Goal: Book appointment/travel/reservation

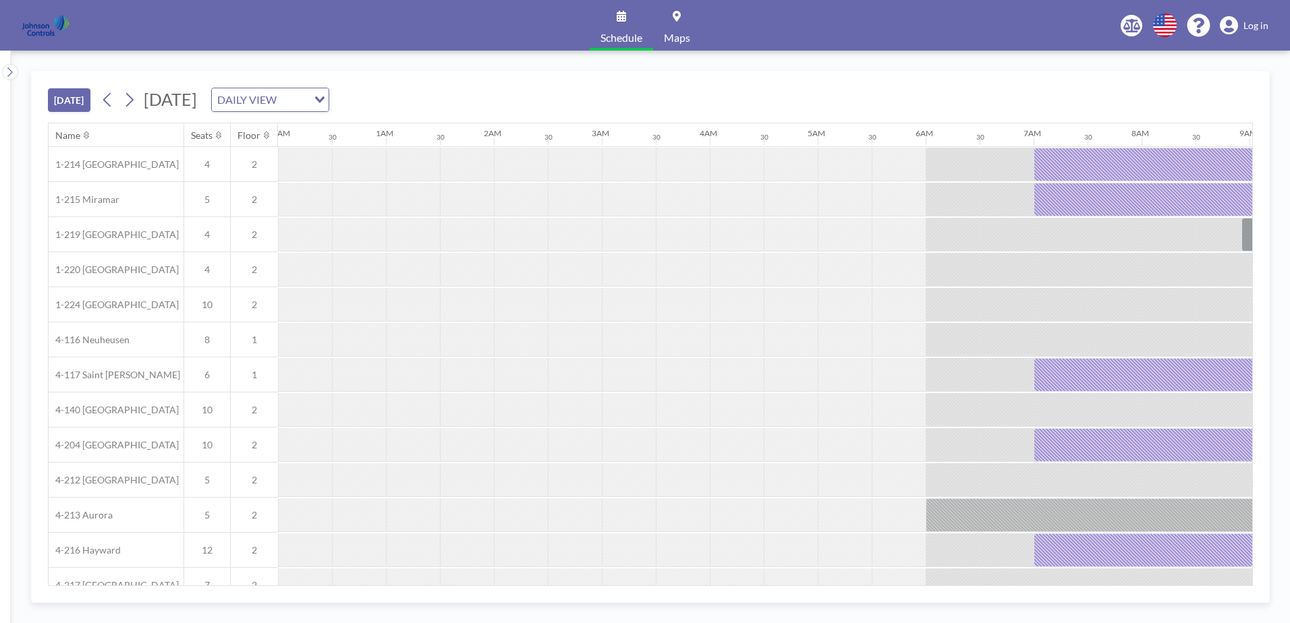
scroll to position [0, 1511]
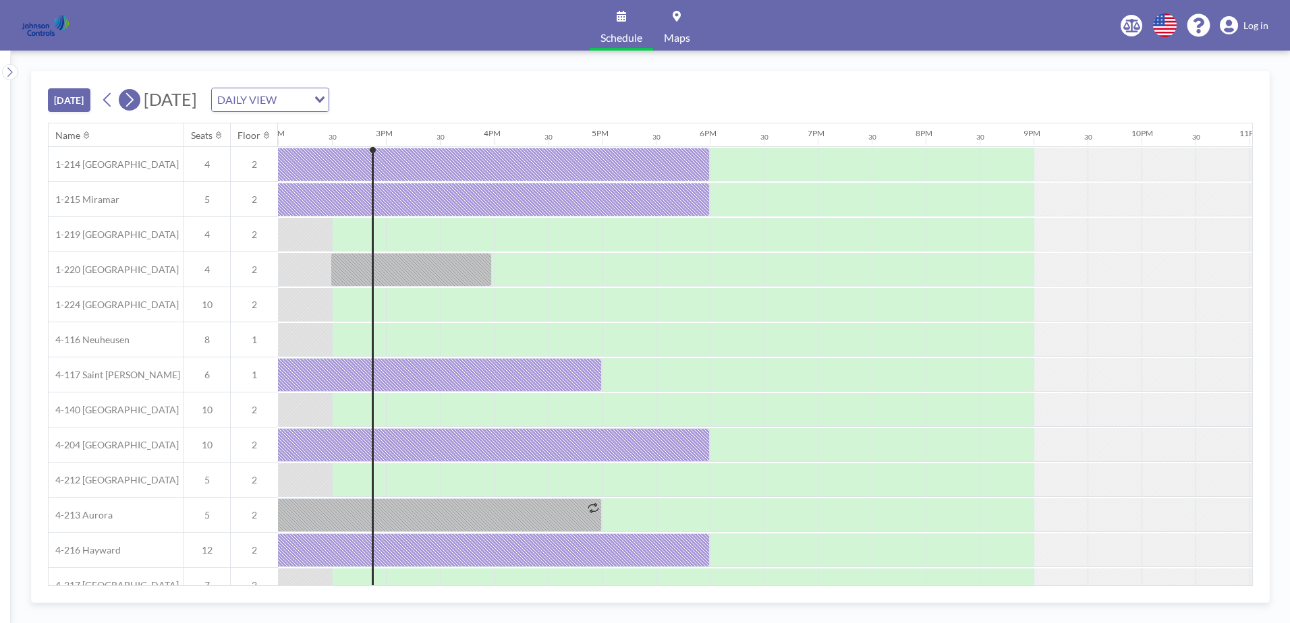
click at [134, 99] on icon at bounding box center [129, 100] width 7 height 14
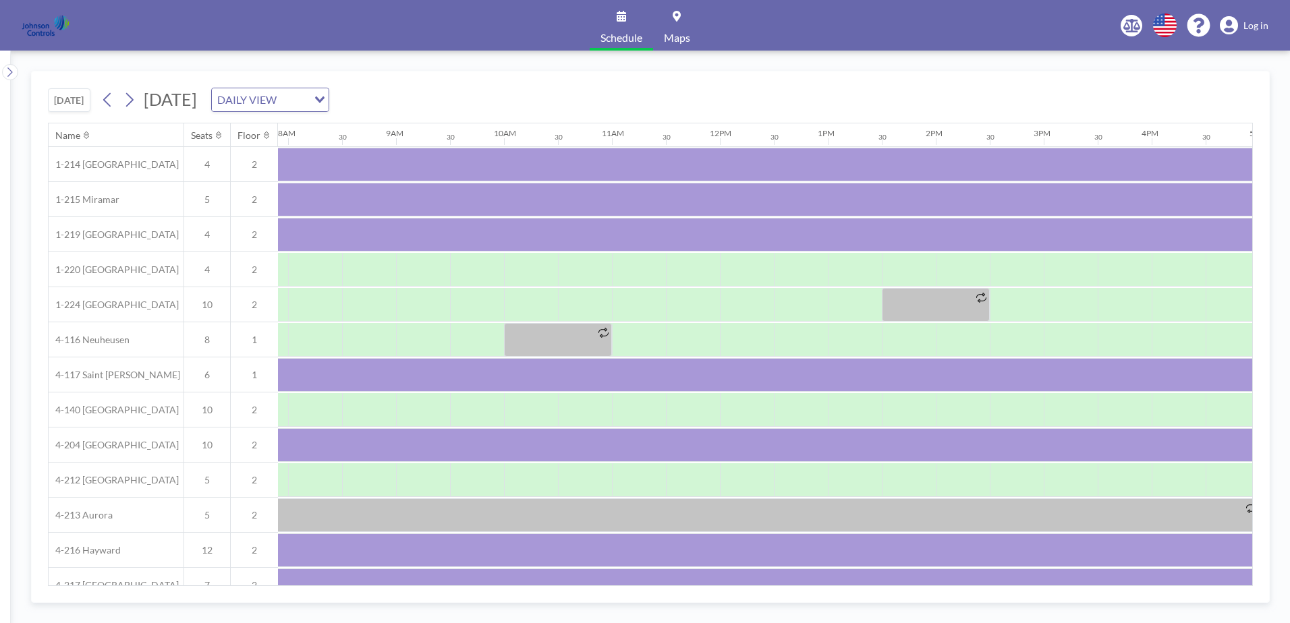
scroll to position [0, 864]
click at [134, 100] on icon at bounding box center [129, 100] width 7 height 14
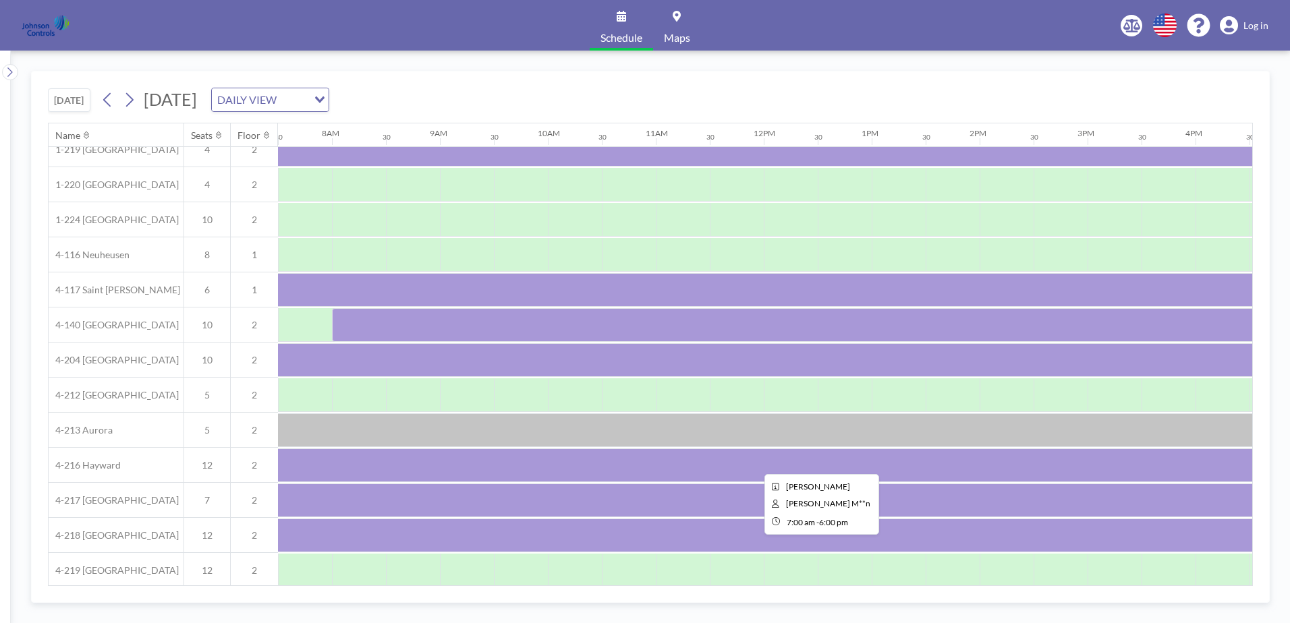
scroll to position [94, 810]
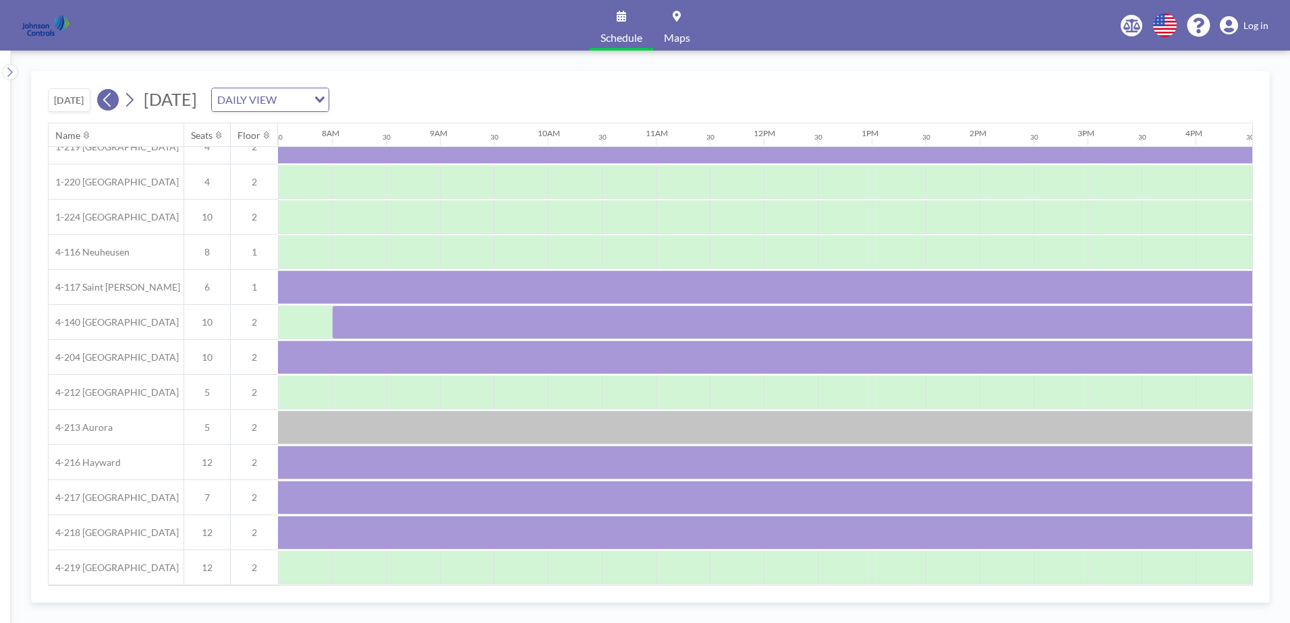
click at [107, 100] on icon at bounding box center [106, 100] width 7 height 14
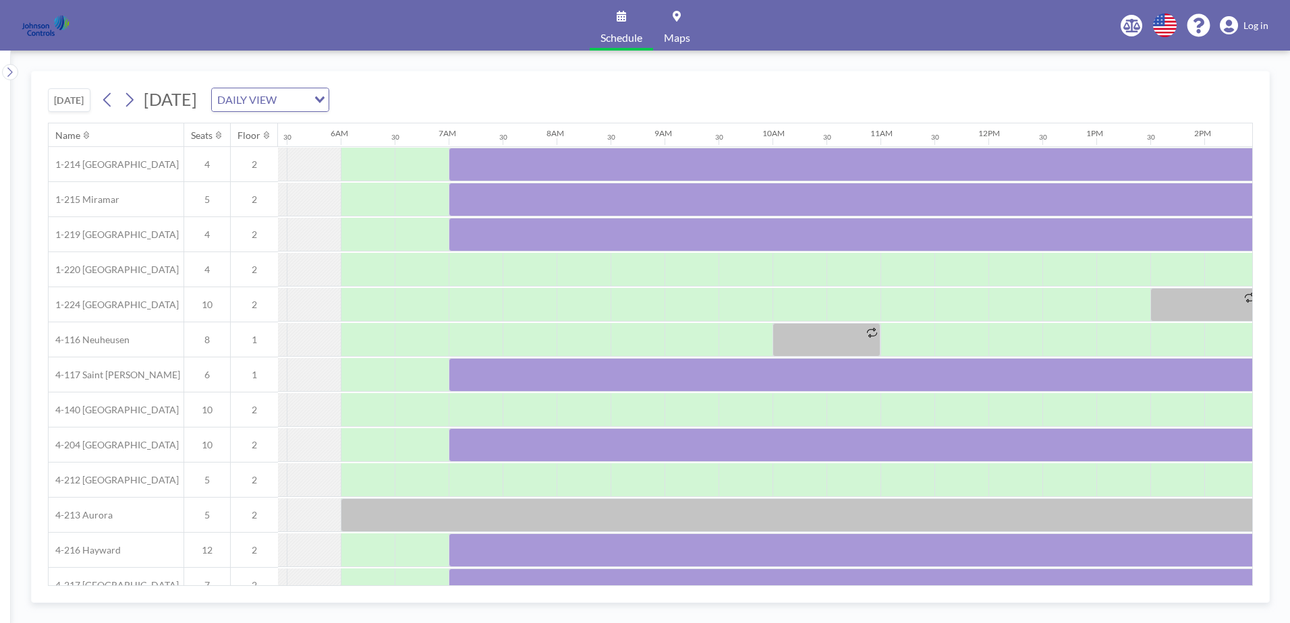
scroll to position [0, 810]
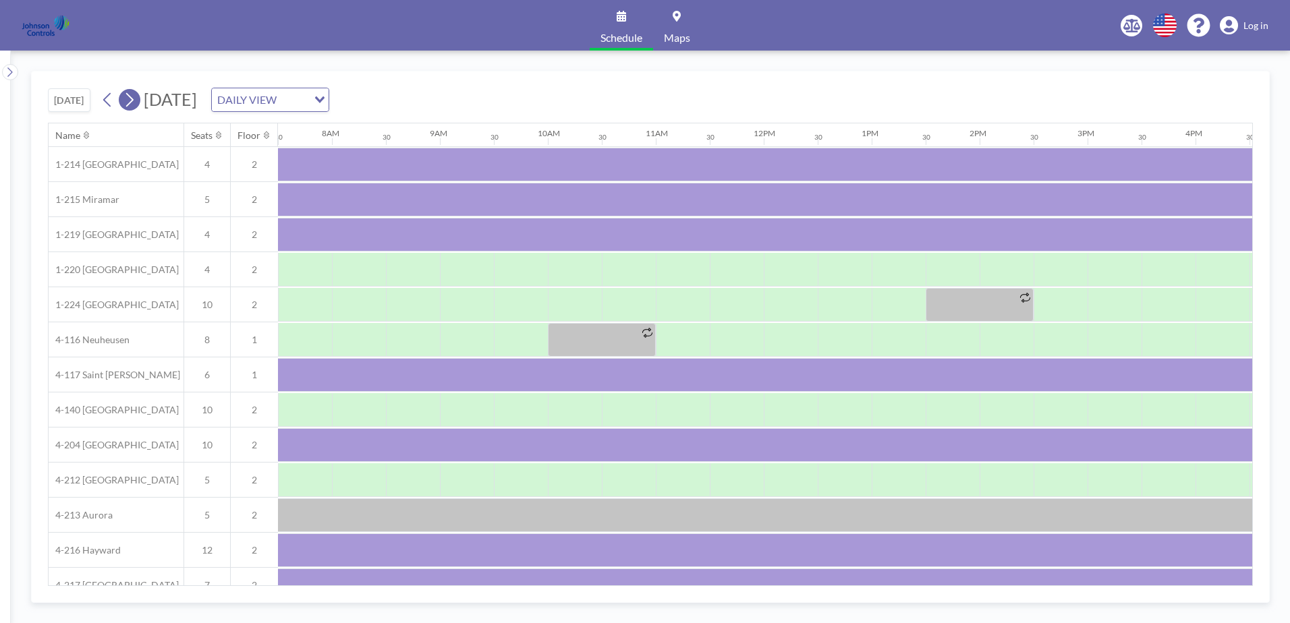
click at [136, 95] on icon at bounding box center [129, 100] width 13 height 20
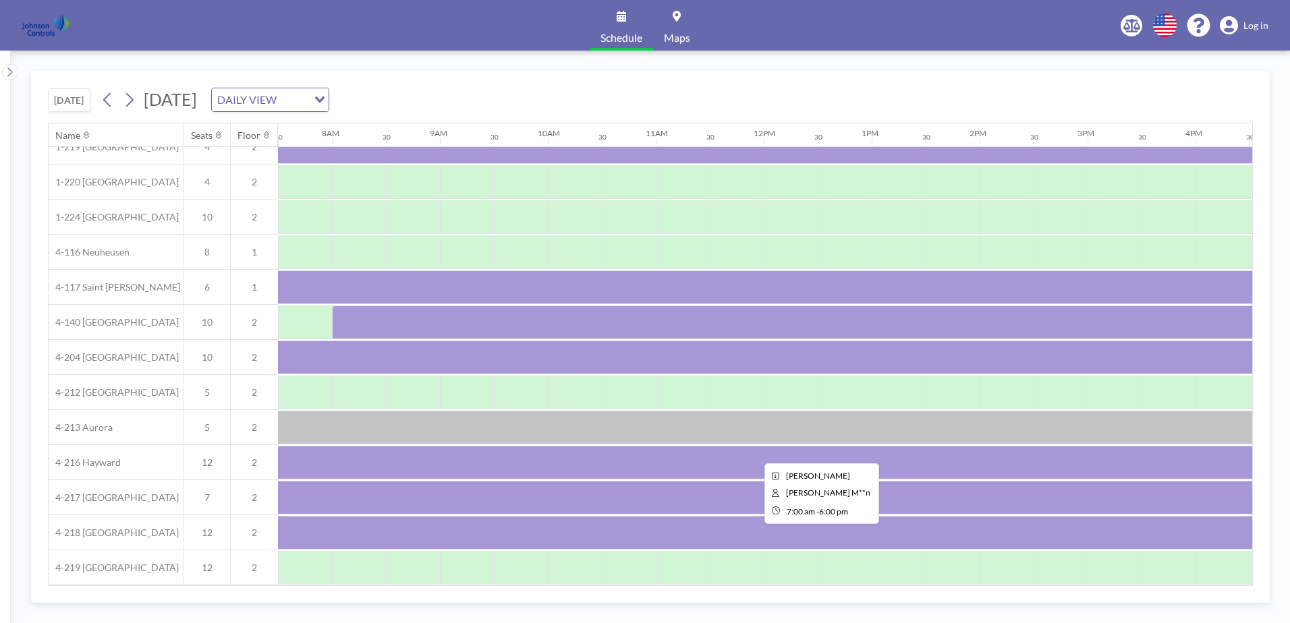
scroll to position [94, 810]
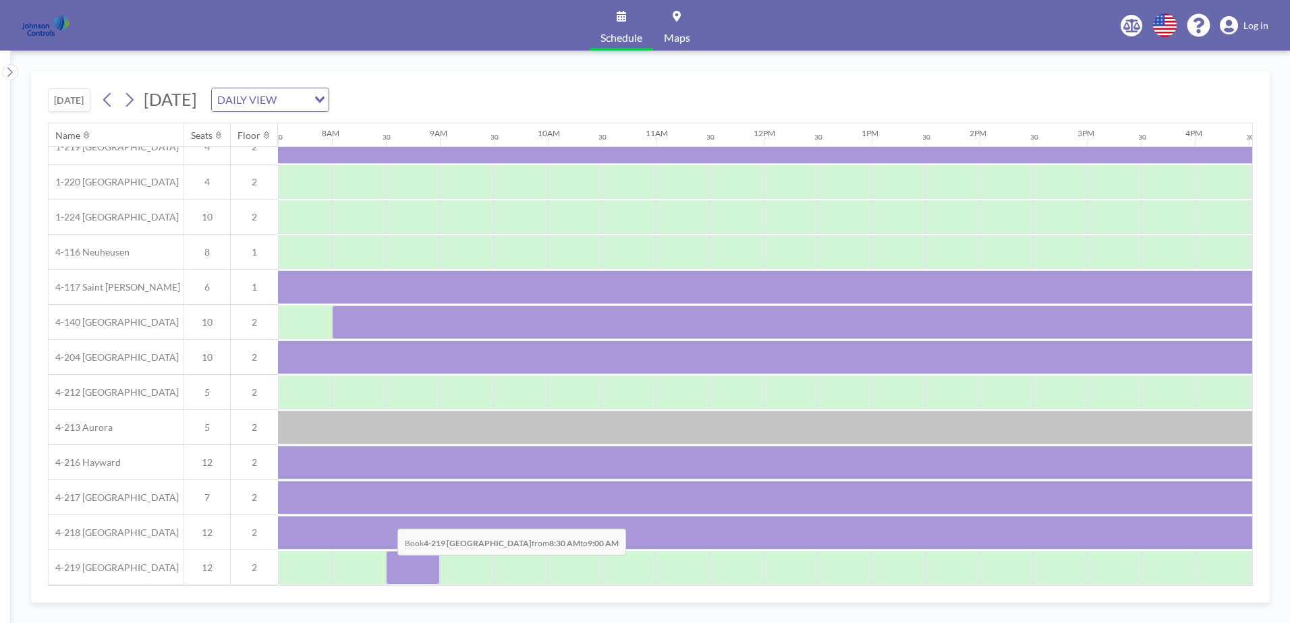
click at [387, 565] on div at bounding box center [413, 568] width 54 height 34
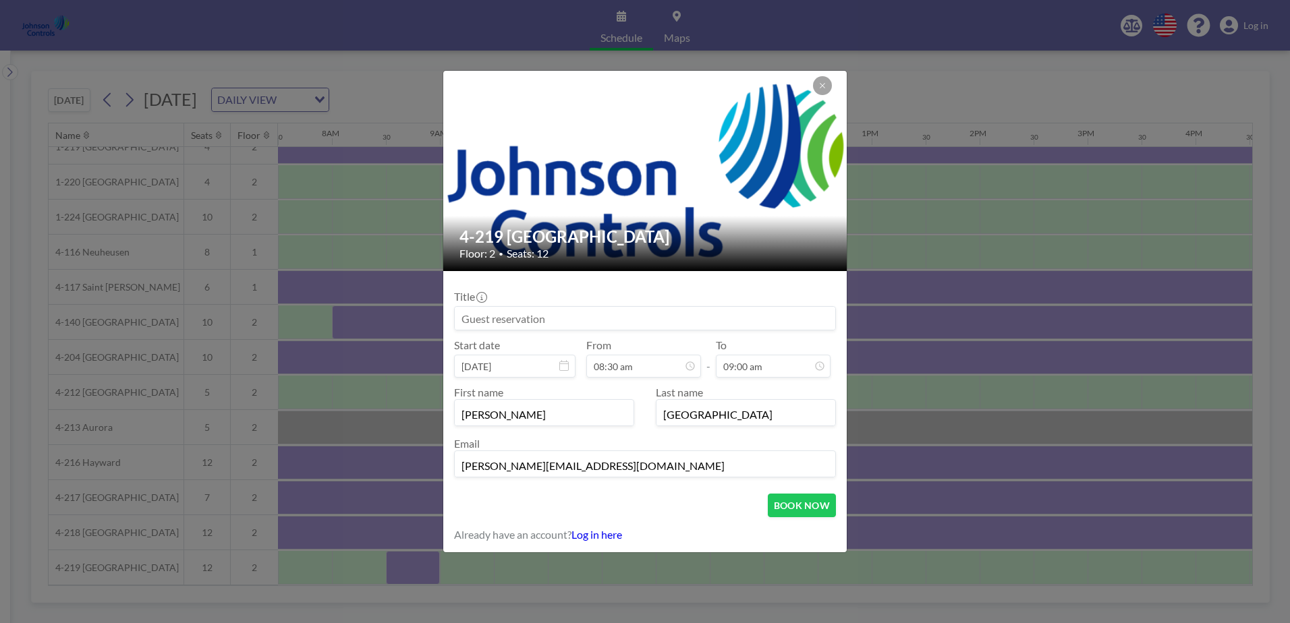
click at [461, 313] on input at bounding box center [645, 318] width 381 height 23
click at [823, 87] on icon at bounding box center [822, 86] width 8 height 8
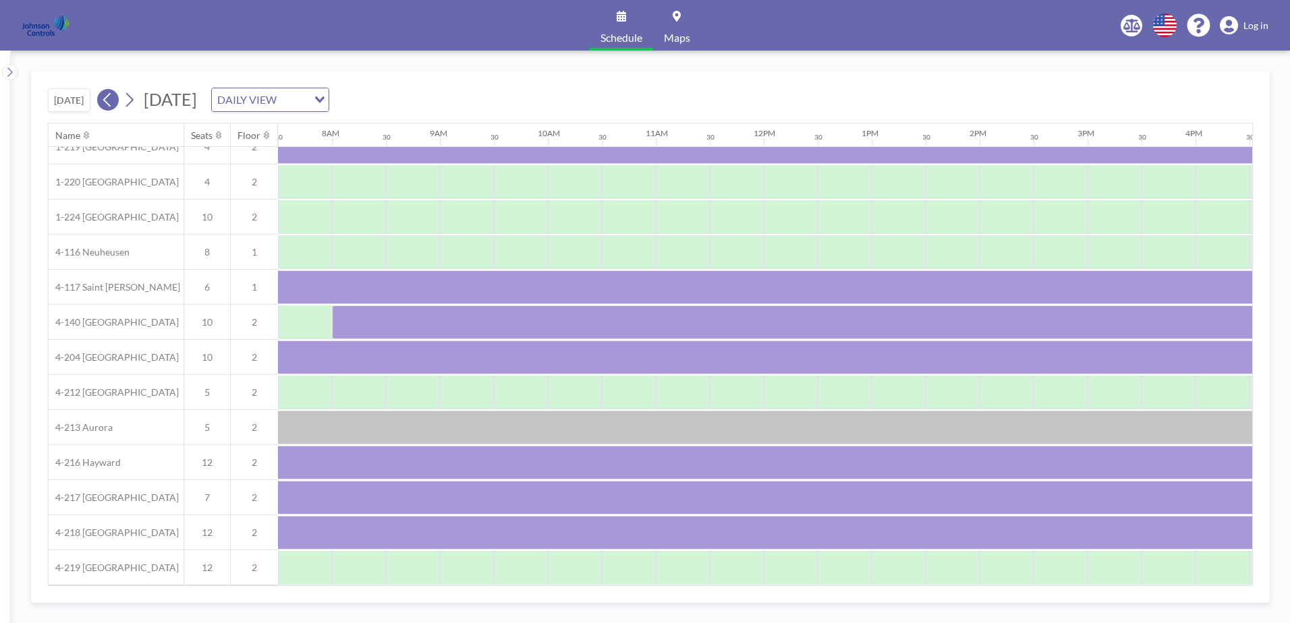
click at [109, 99] on icon at bounding box center [107, 100] width 13 height 20
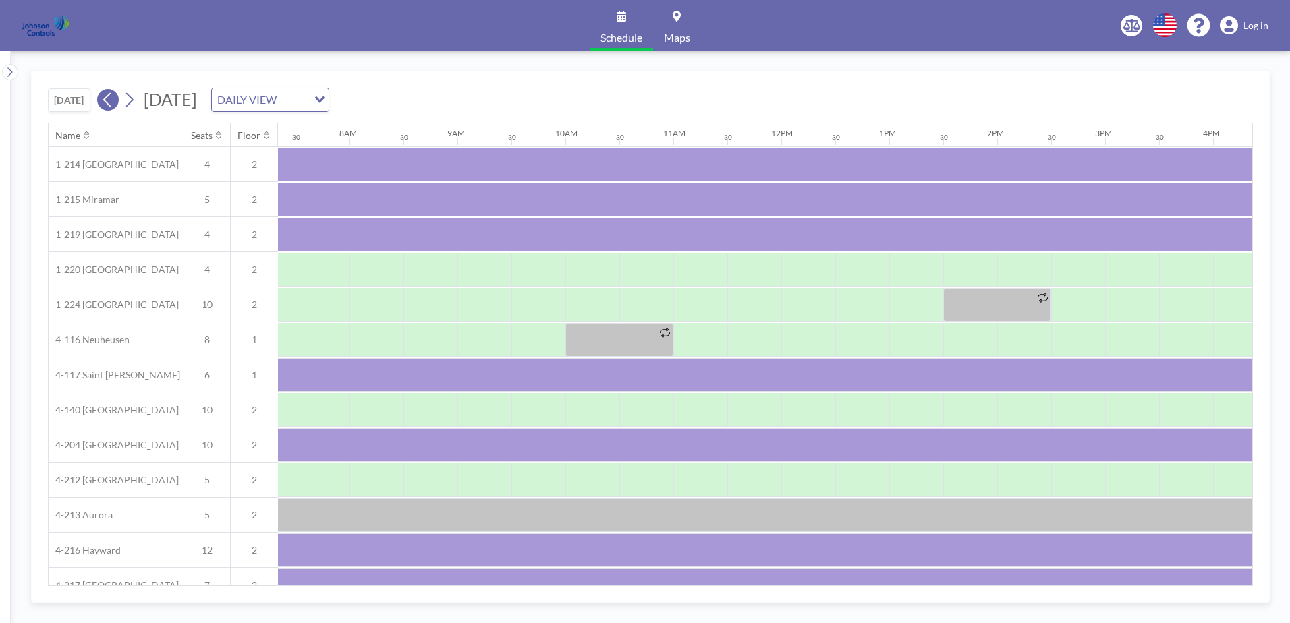
scroll to position [0, 810]
click at [109, 99] on icon at bounding box center [107, 100] width 13 height 20
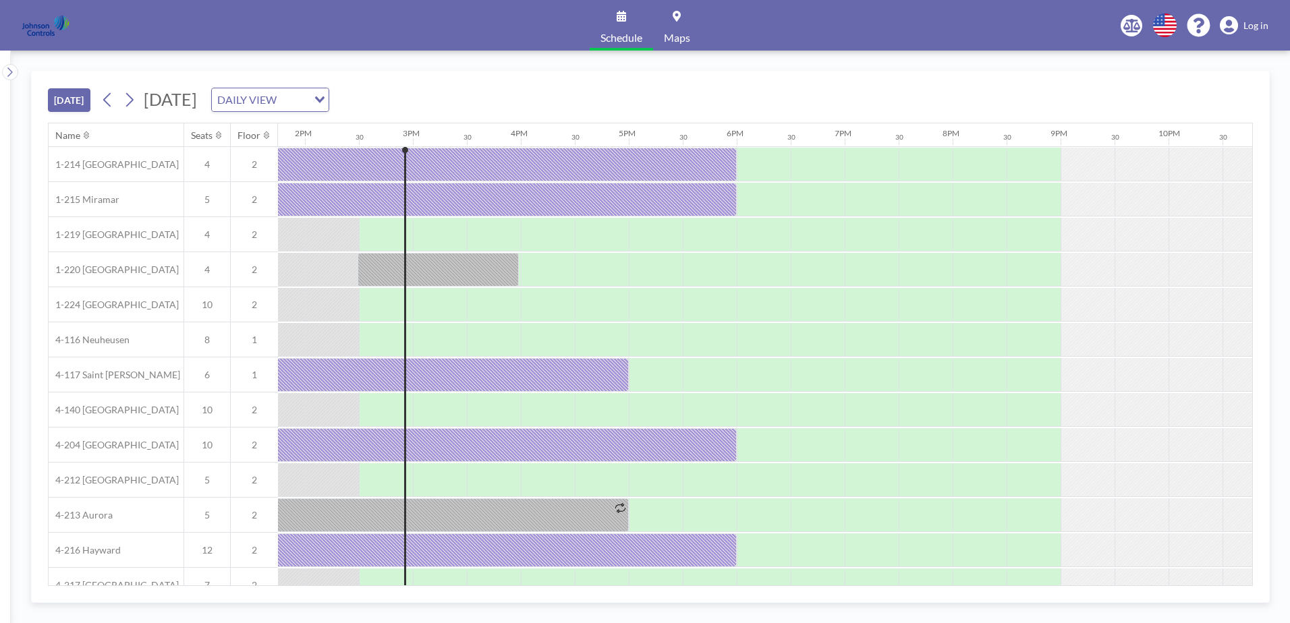
scroll to position [0, 1511]
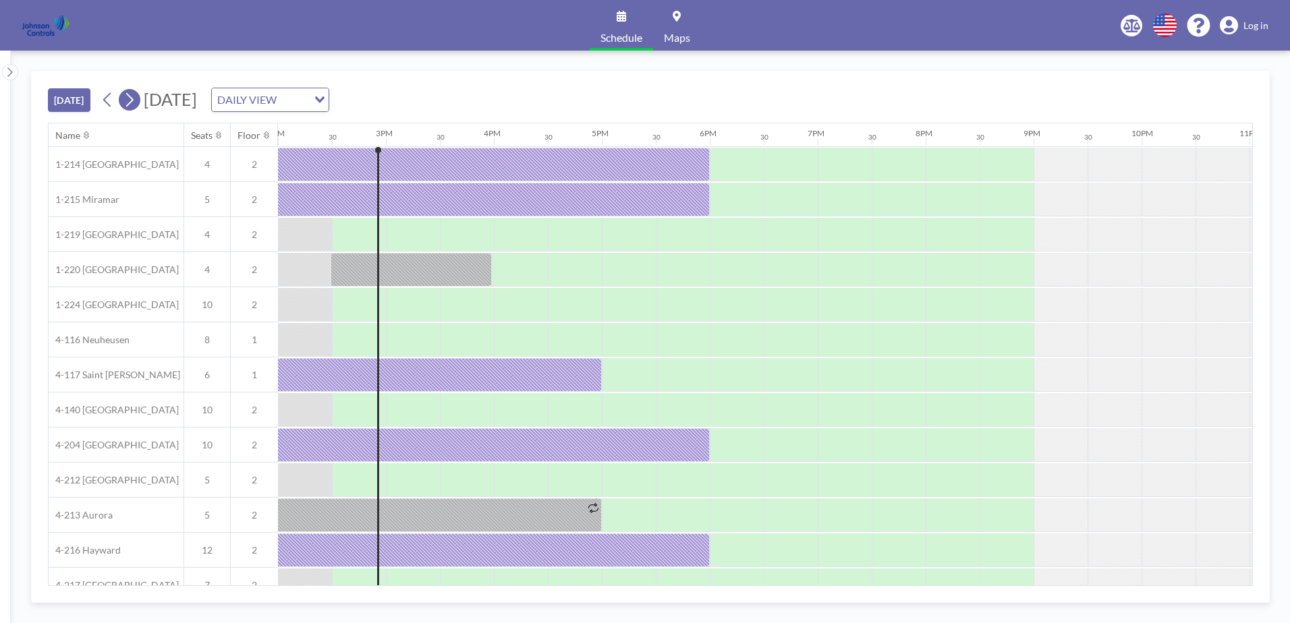
click at [132, 99] on icon at bounding box center [129, 100] width 13 height 20
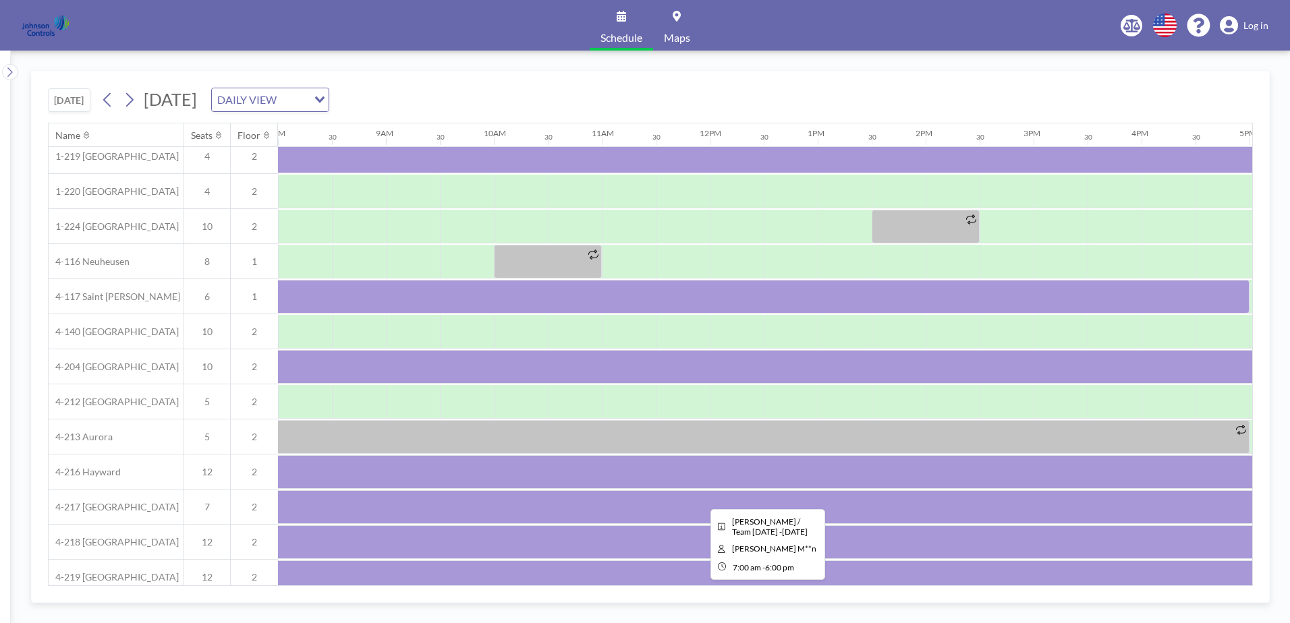
scroll to position [94, 864]
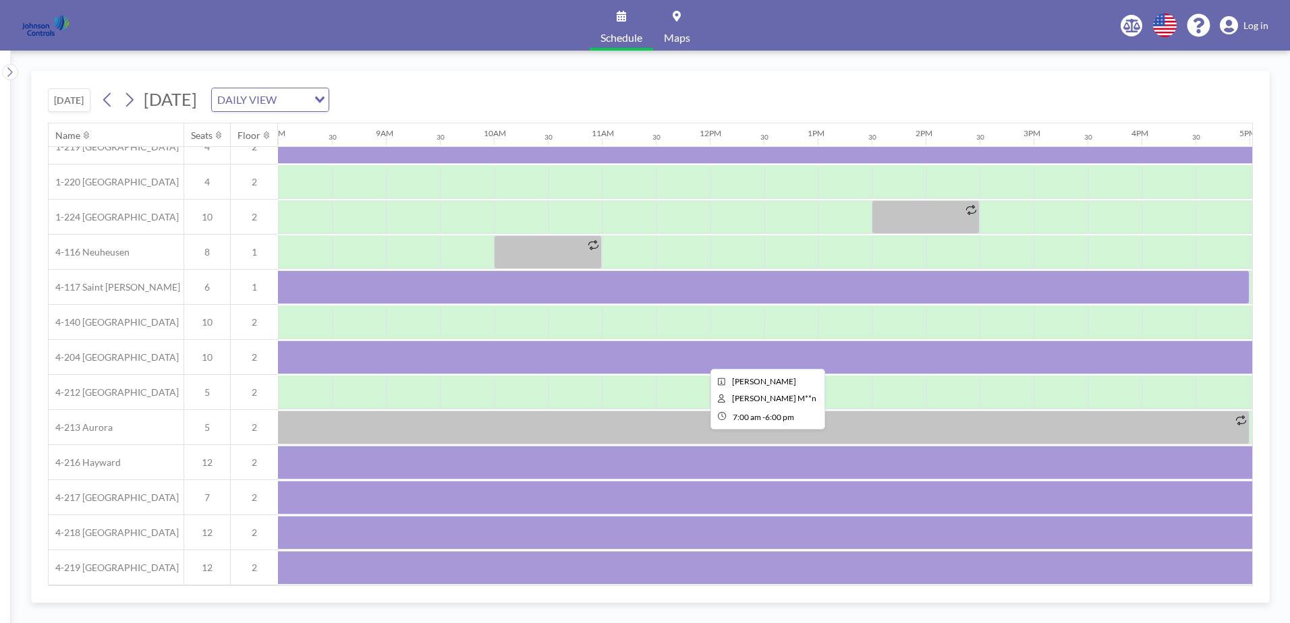
click at [339, 353] on div at bounding box center [764, 358] width 1188 height 34
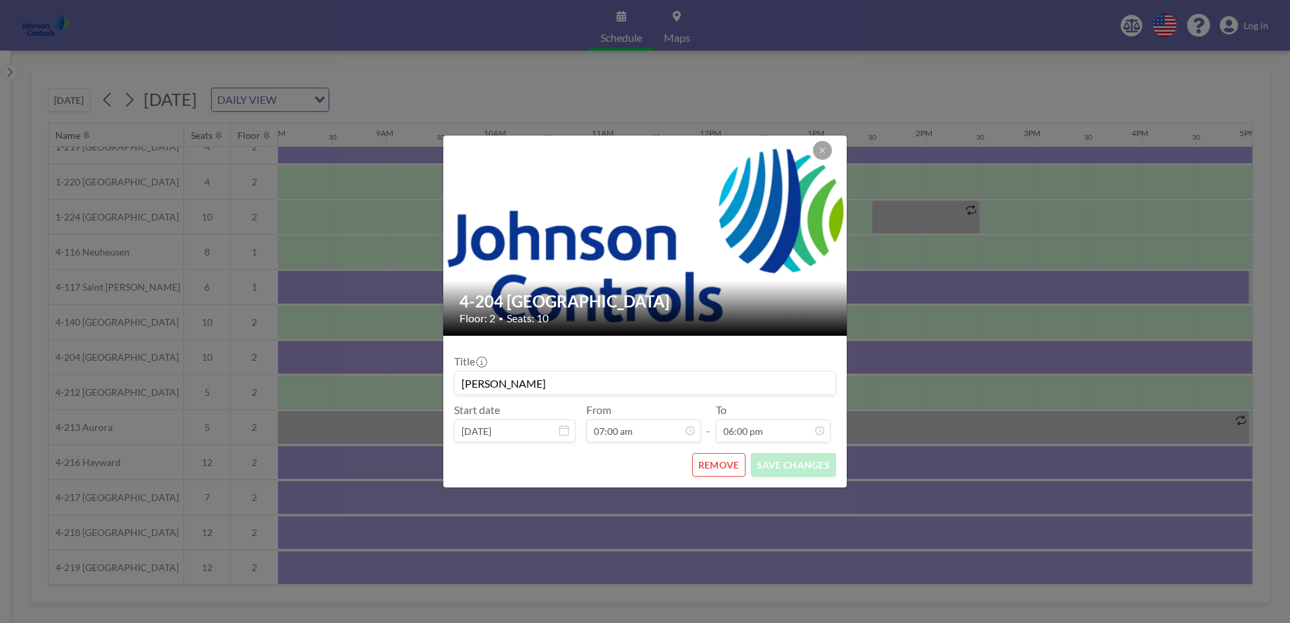
click at [339, 353] on div "4-204 Milwaukee Floor: 2 • Seats: 10 Title Myron Burke Start date Sep 24, 2025 …" at bounding box center [645, 311] width 1290 height 623
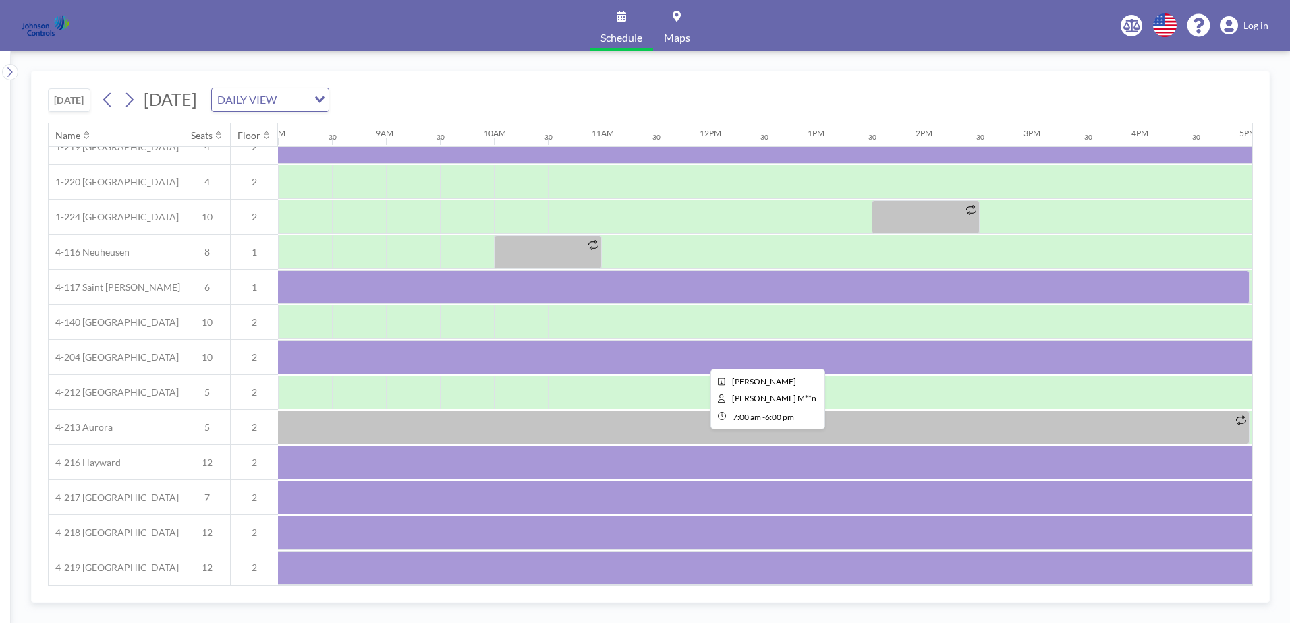
click at [321, 350] on div at bounding box center [764, 358] width 1188 height 34
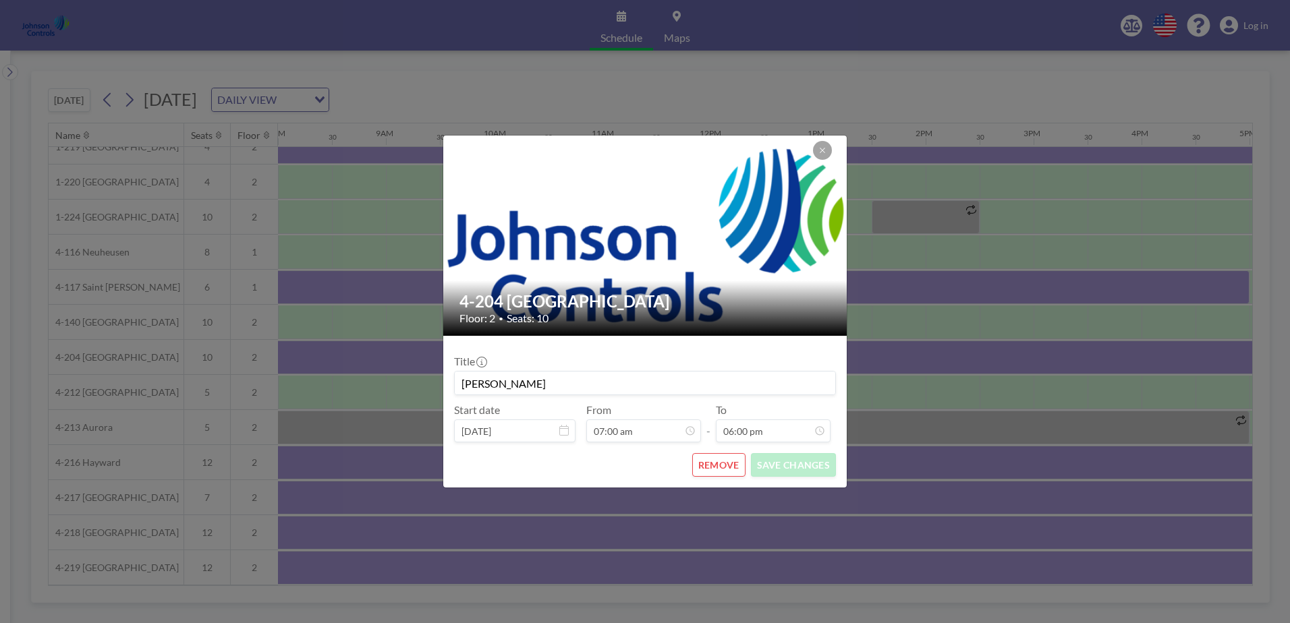
click at [321, 350] on div "4-204 Milwaukee Floor: 2 • Seats: 10 Title Myron Burke Start date Sep 24, 2025 …" at bounding box center [645, 311] width 1290 height 623
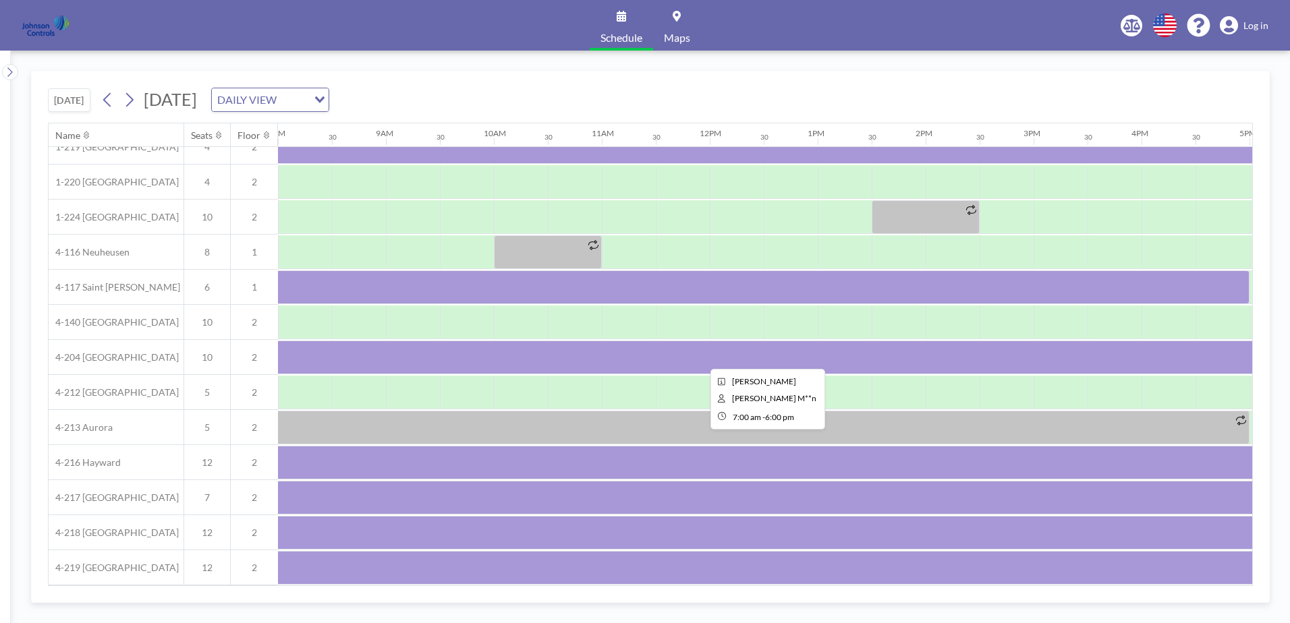
click at [321, 350] on div at bounding box center [764, 358] width 1188 height 34
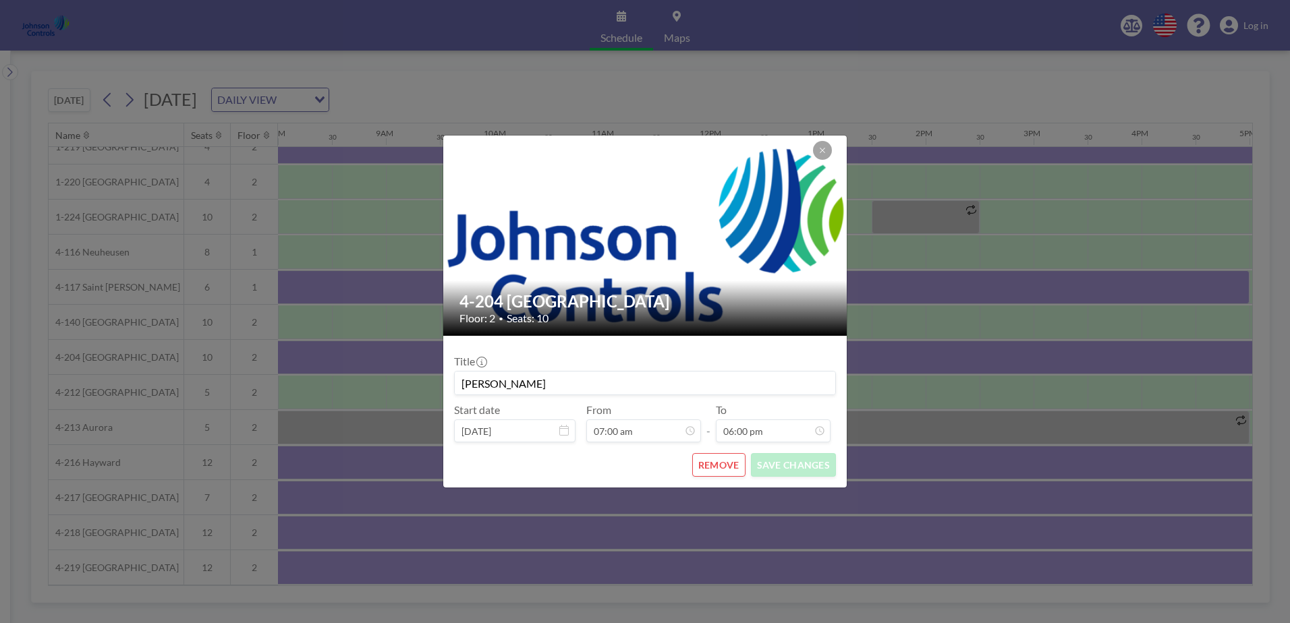
click at [719, 464] on button "REMOVE" at bounding box center [718, 465] width 53 height 24
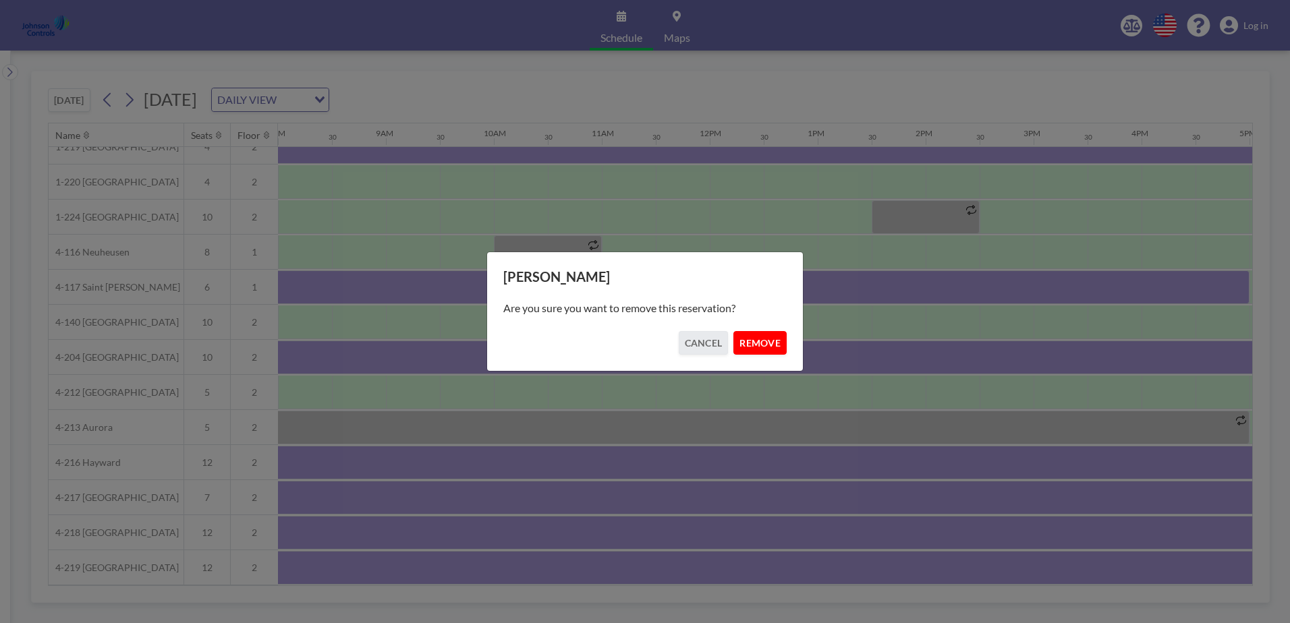
click at [754, 341] on button "REMOVE" at bounding box center [759, 343] width 53 height 24
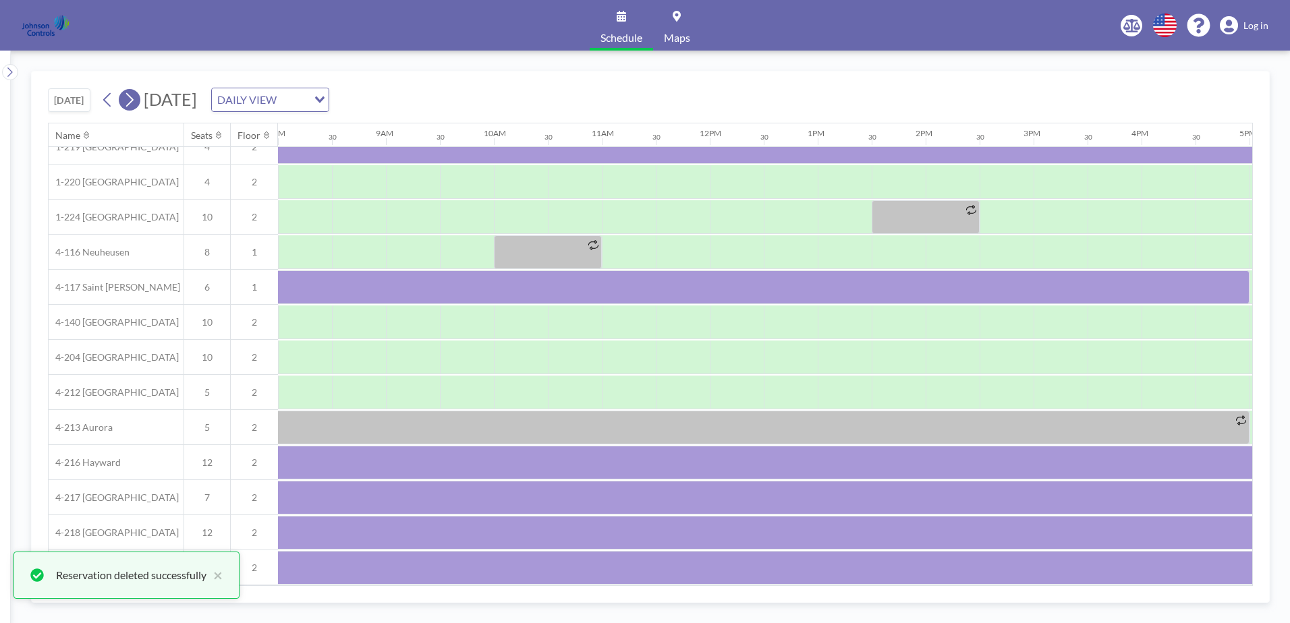
click at [131, 99] on icon at bounding box center [129, 100] width 13 height 20
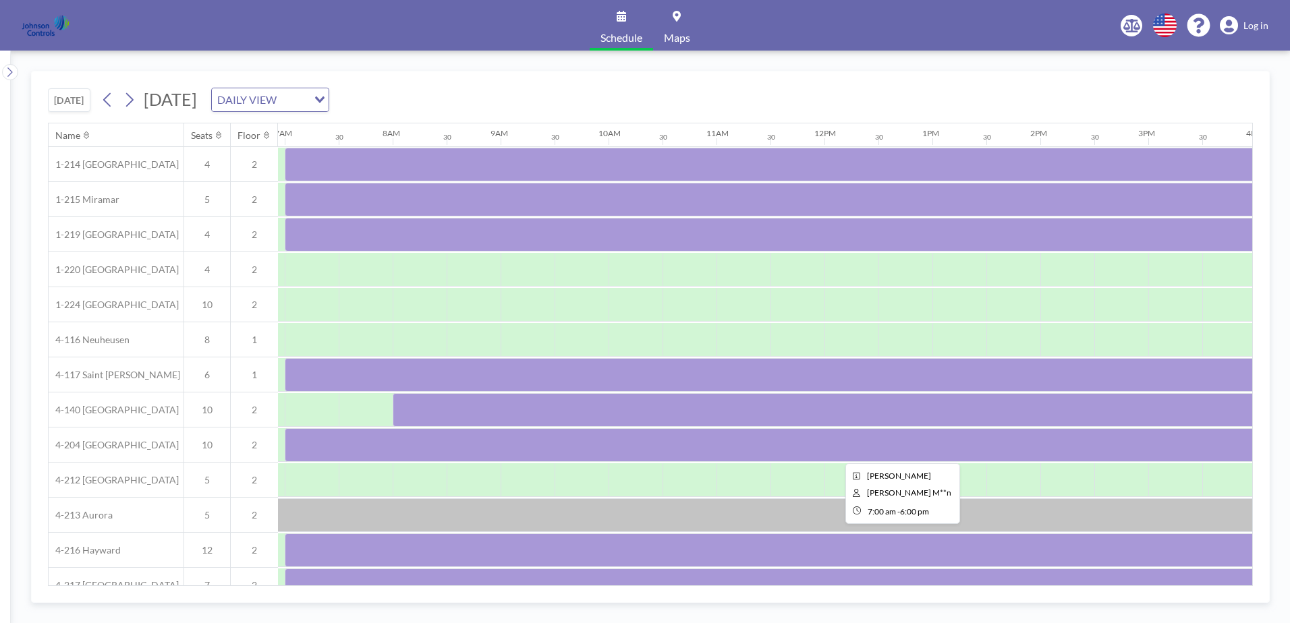
scroll to position [0, 810]
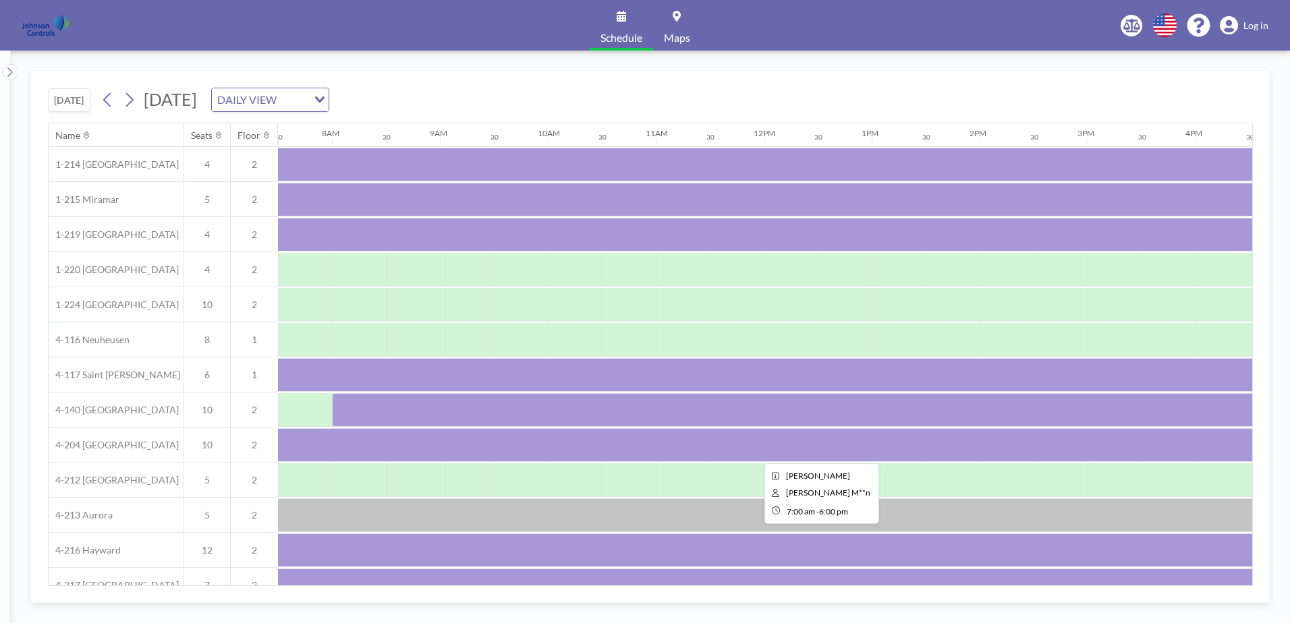
click at [369, 440] on div at bounding box center [818, 445] width 1188 height 34
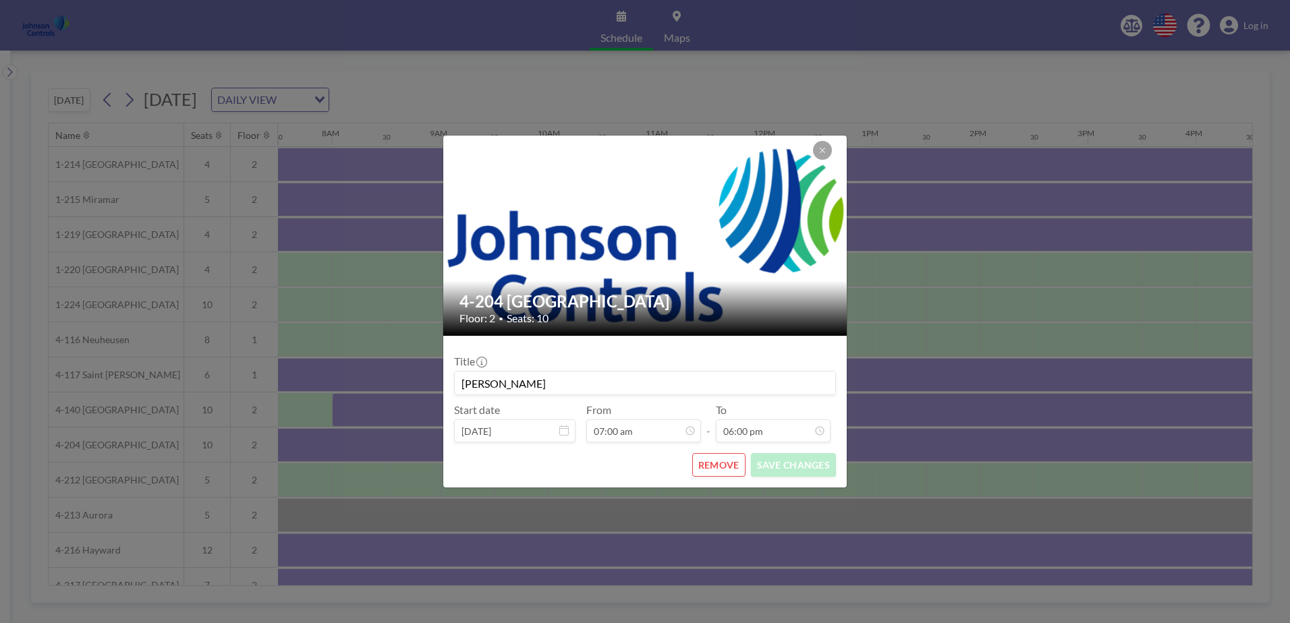
click at [369, 441] on div "4-204 Milwaukee Floor: 2 • Seats: 10 Title Myron Burke Start date Sep 25, 2025 …" at bounding box center [645, 311] width 1290 height 623
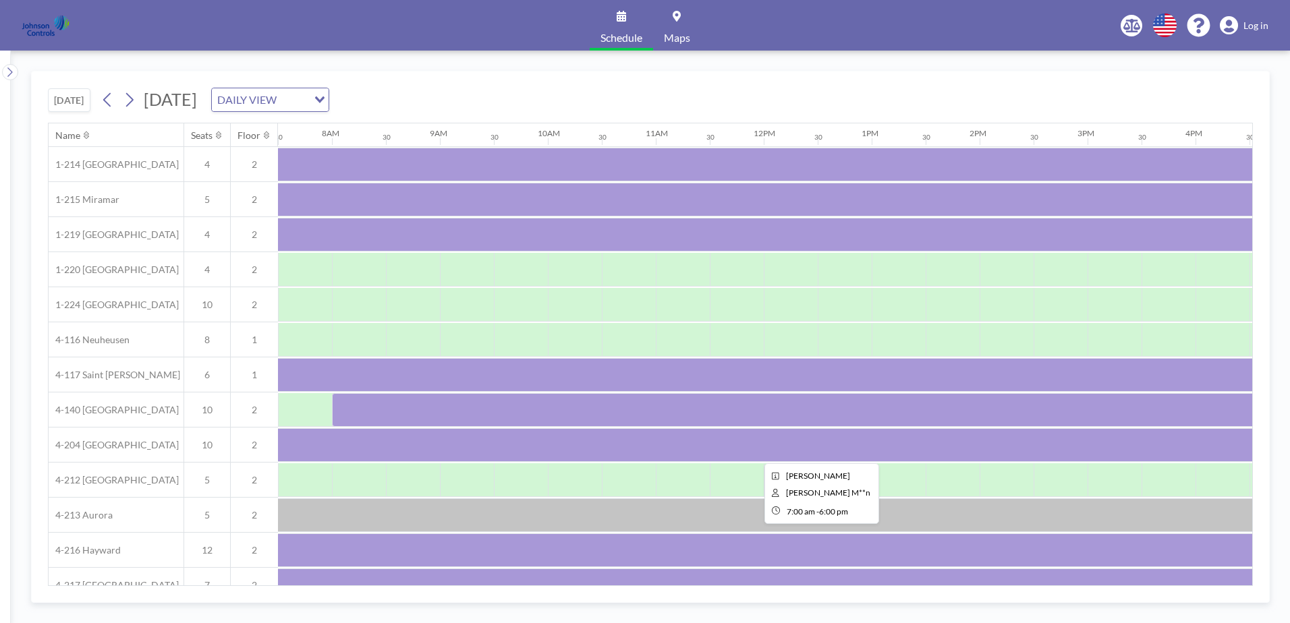
click at [369, 441] on div at bounding box center [818, 445] width 1188 height 34
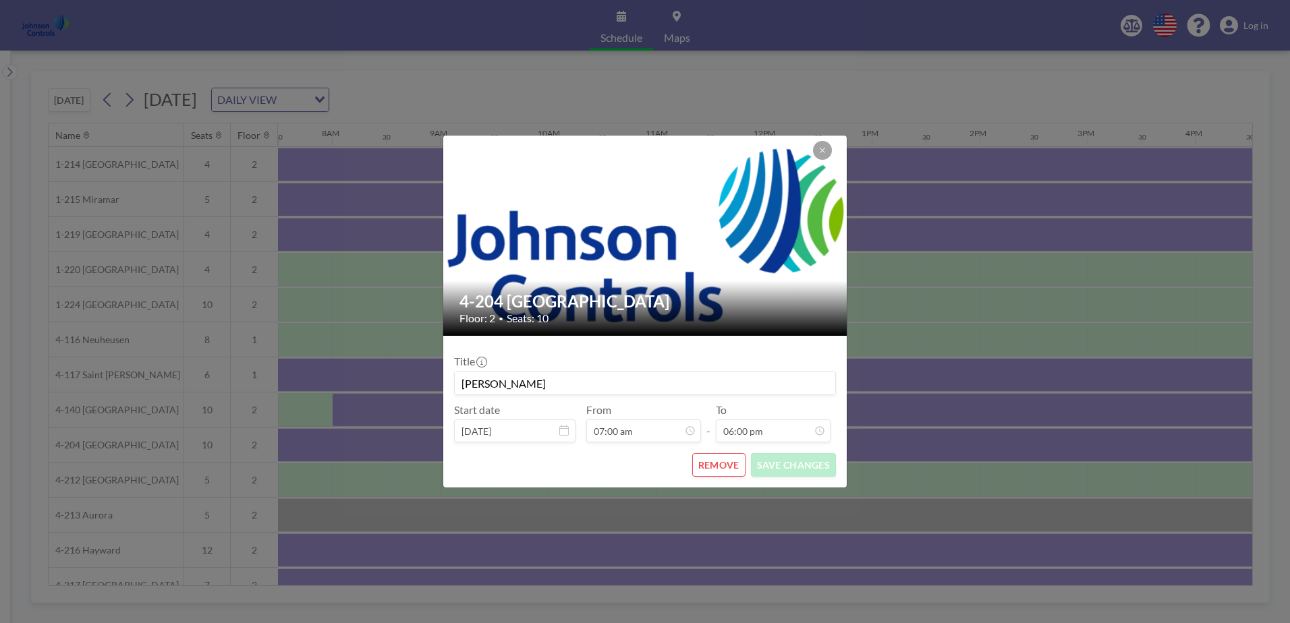
scroll to position [0, 0]
click at [725, 468] on button "REMOVE" at bounding box center [718, 465] width 53 height 24
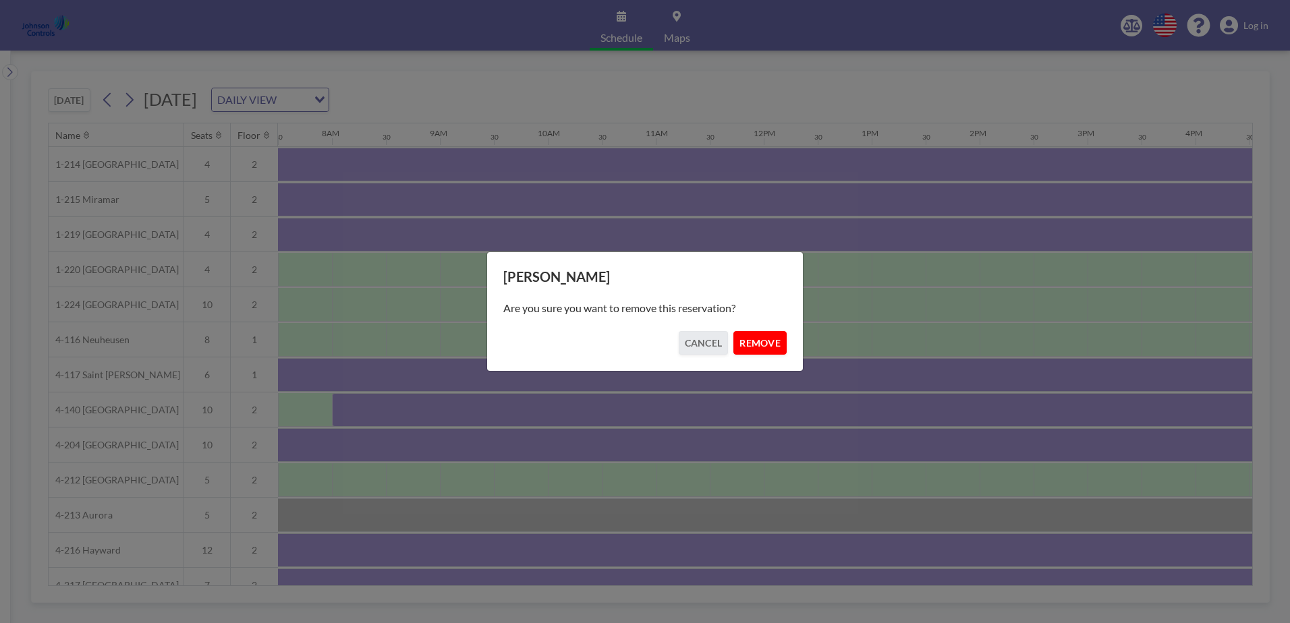
click at [770, 339] on button "REMOVE" at bounding box center [759, 343] width 53 height 24
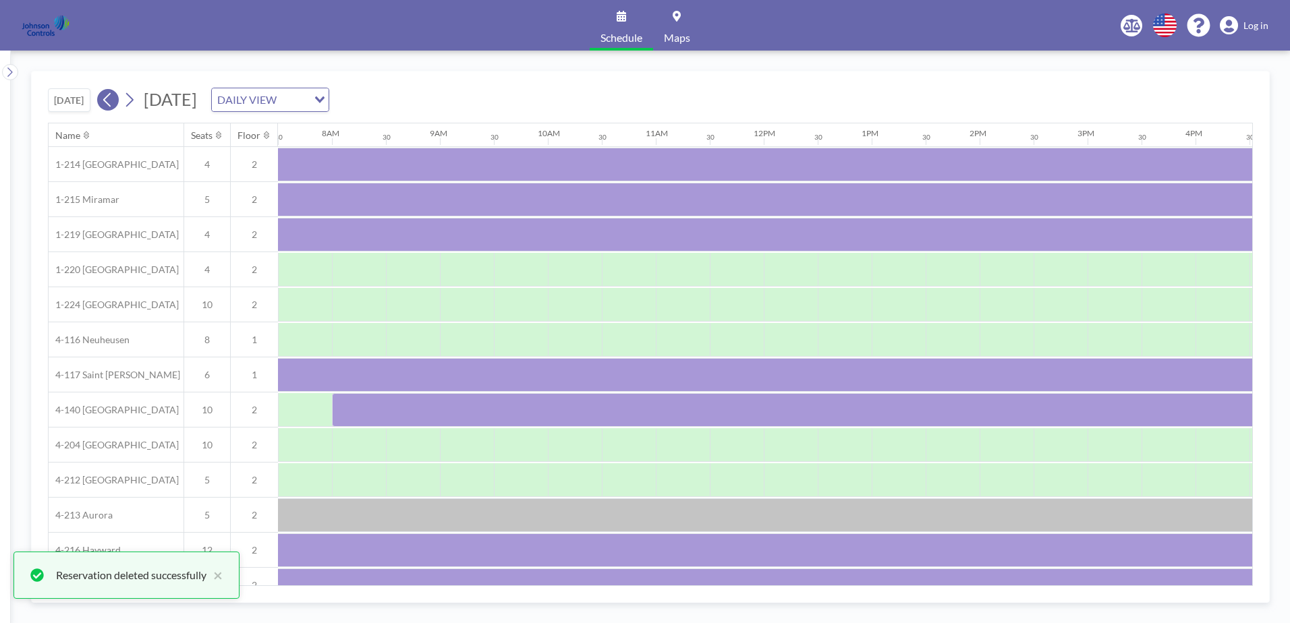
click at [114, 103] on icon at bounding box center [107, 100] width 13 height 20
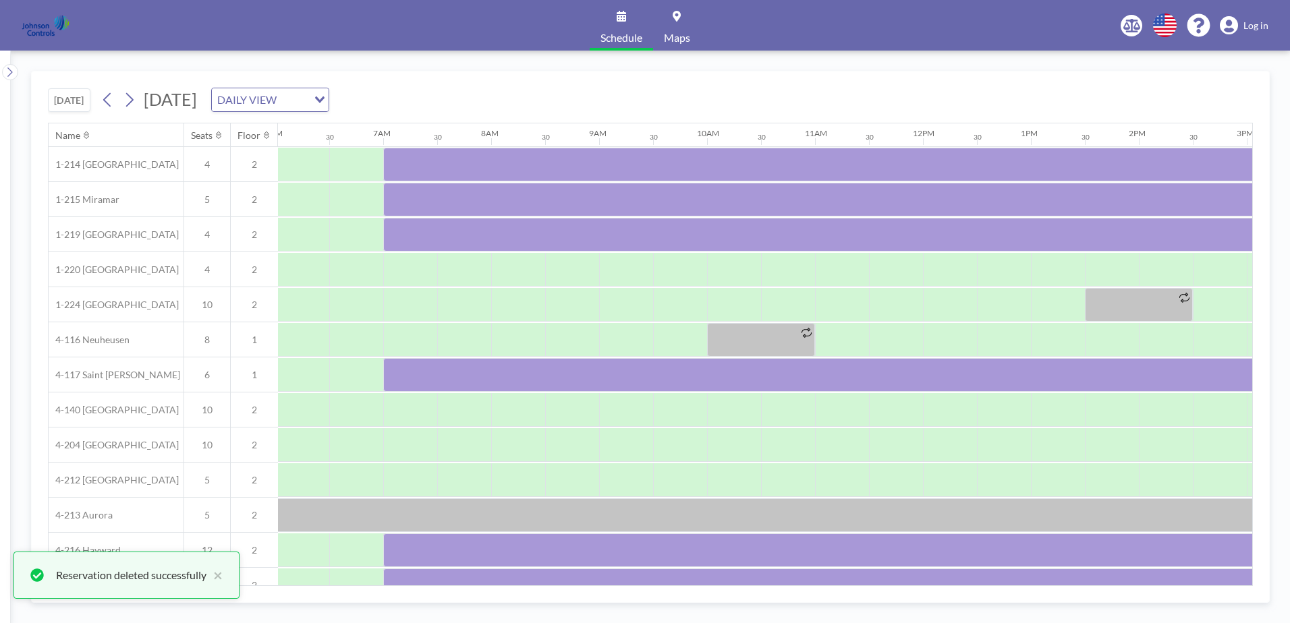
scroll to position [0, 810]
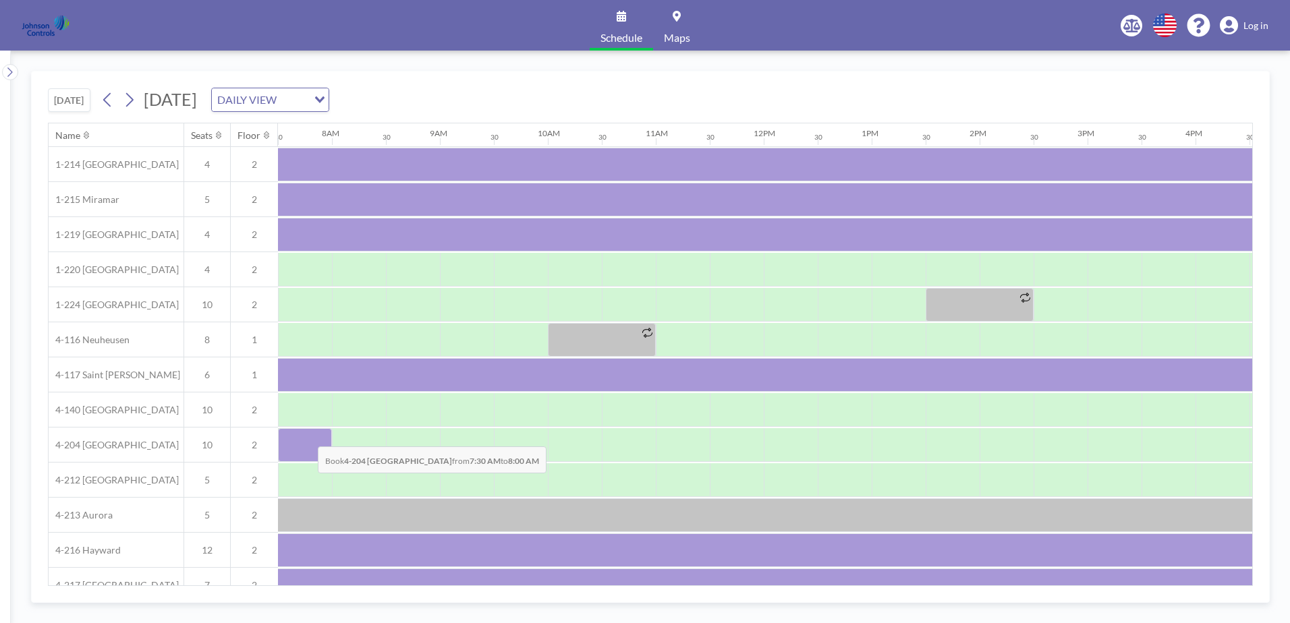
click at [307, 437] on div at bounding box center [305, 445] width 54 height 34
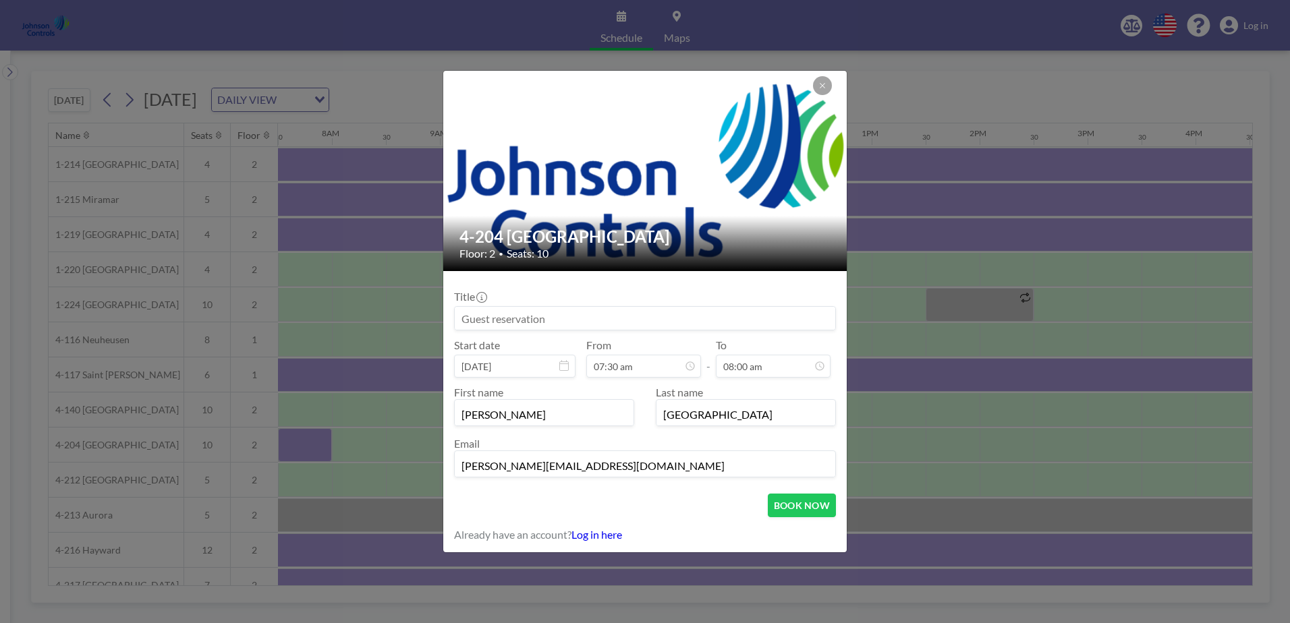
click at [459, 318] on input at bounding box center [645, 318] width 381 height 23
click at [462, 318] on input at bounding box center [645, 318] width 381 height 23
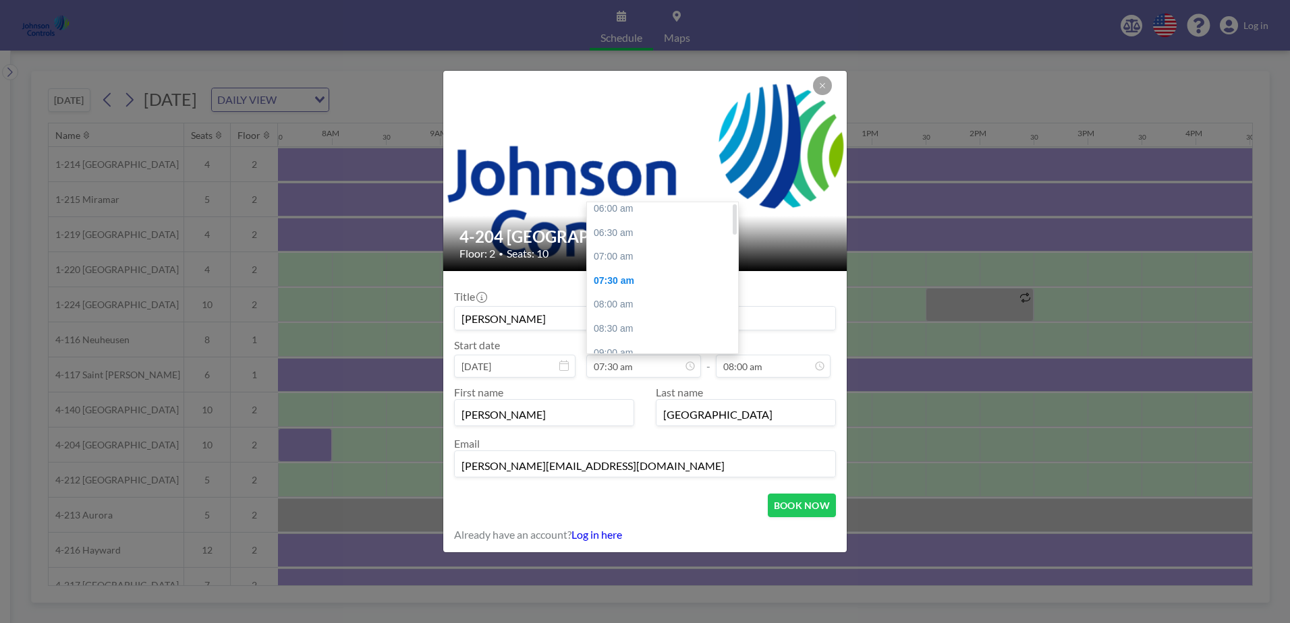
scroll to position [5, 0]
type input "[PERSON_NAME]"
click at [605, 254] on div "07:00 am" at bounding box center [666, 258] width 158 height 24
type input "07:00 am"
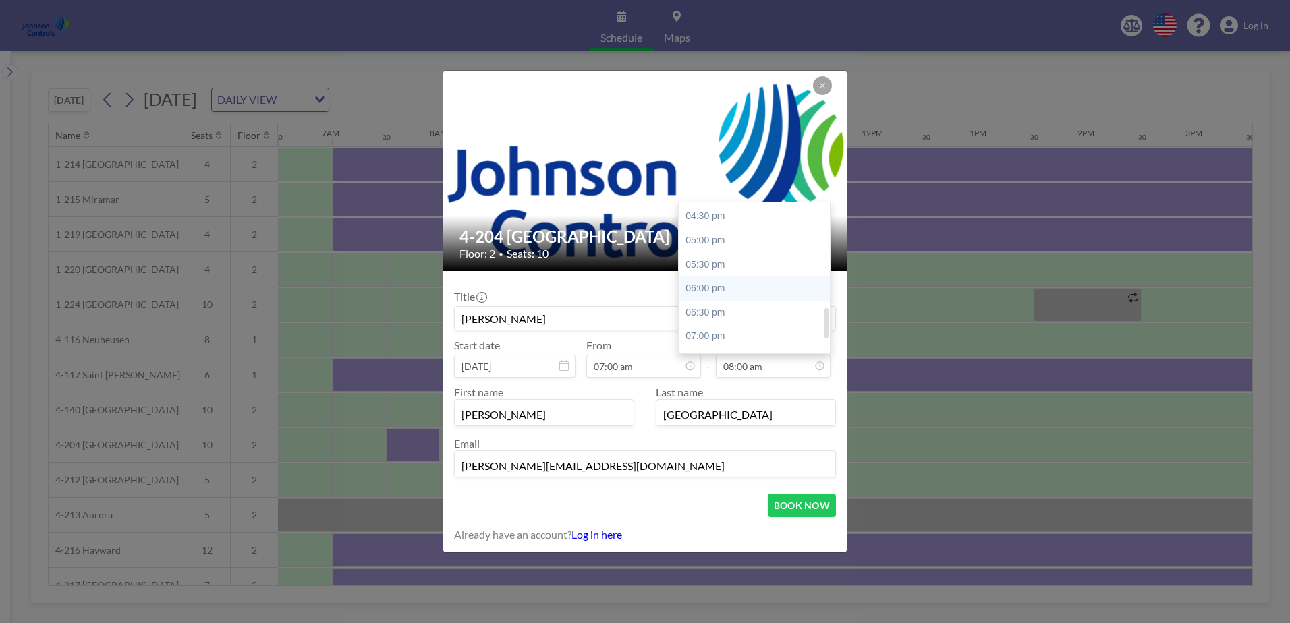
scroll to position [526, 0]
click at [703, 260] on div "06:00 pm" at bounding box center [758, 265] width 158 height 24
type input "06:00 pm"
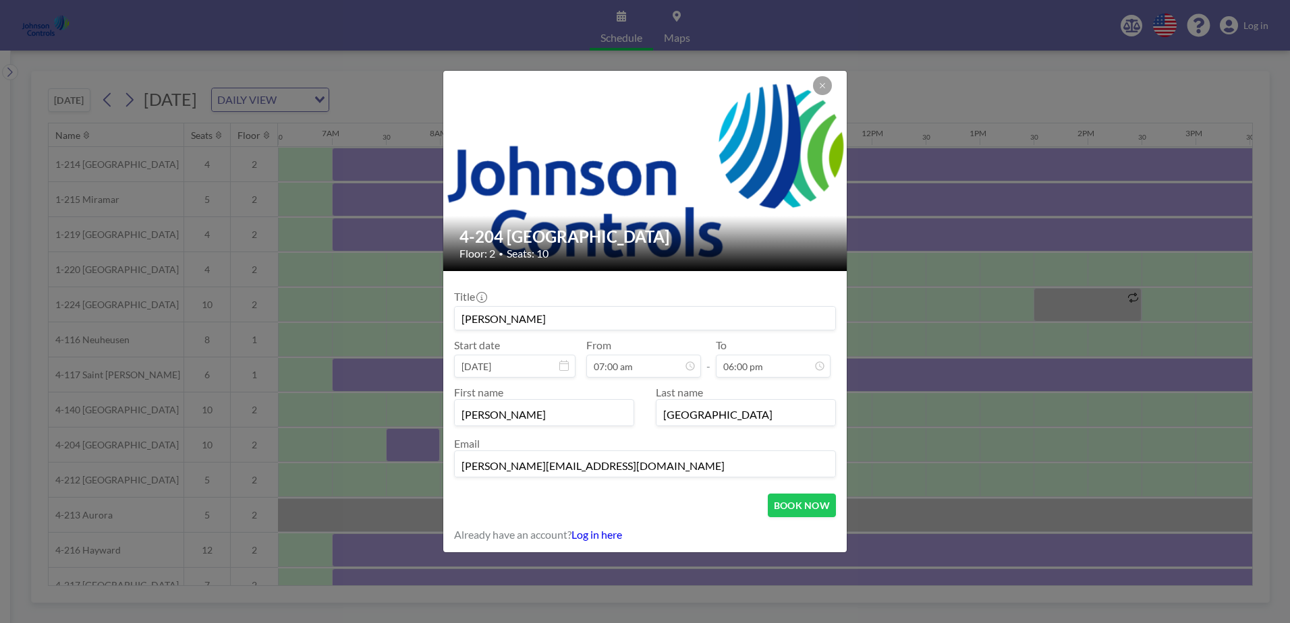
scroll to position [48, 0]
click at [785, 503] on button "BOOK NOW" at bounding box center [802, 506] width 68 height 24
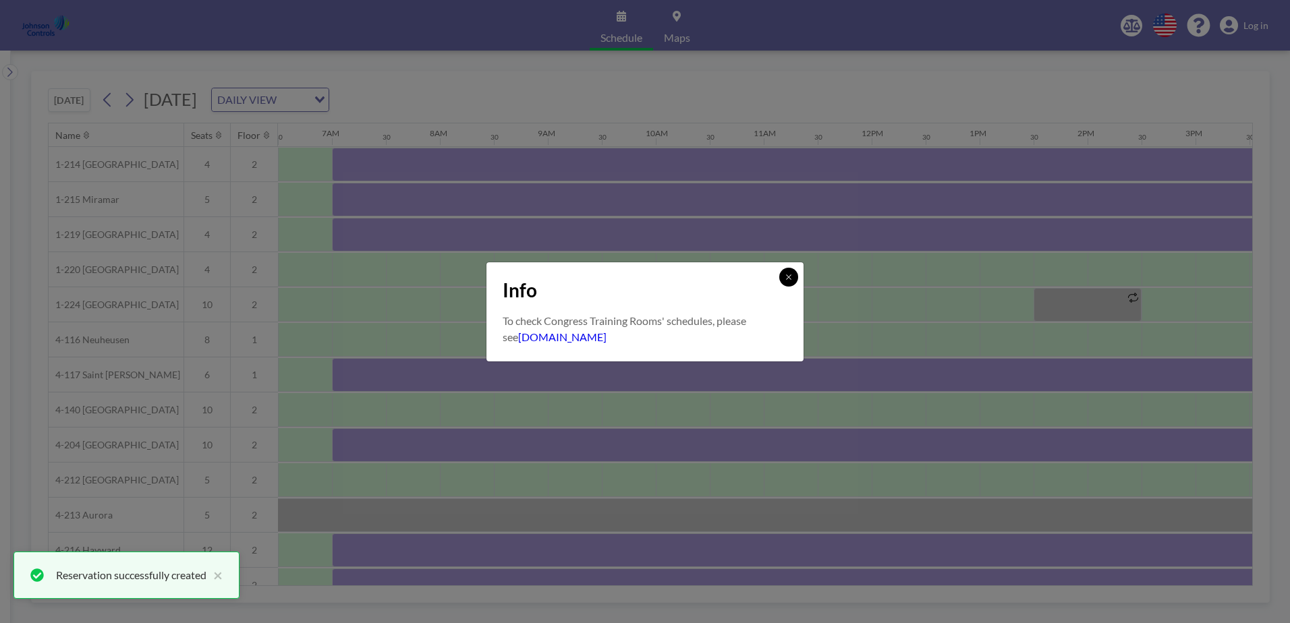
click at [789, 277] on icon at bounding box center [788, 277] width 5 height 5
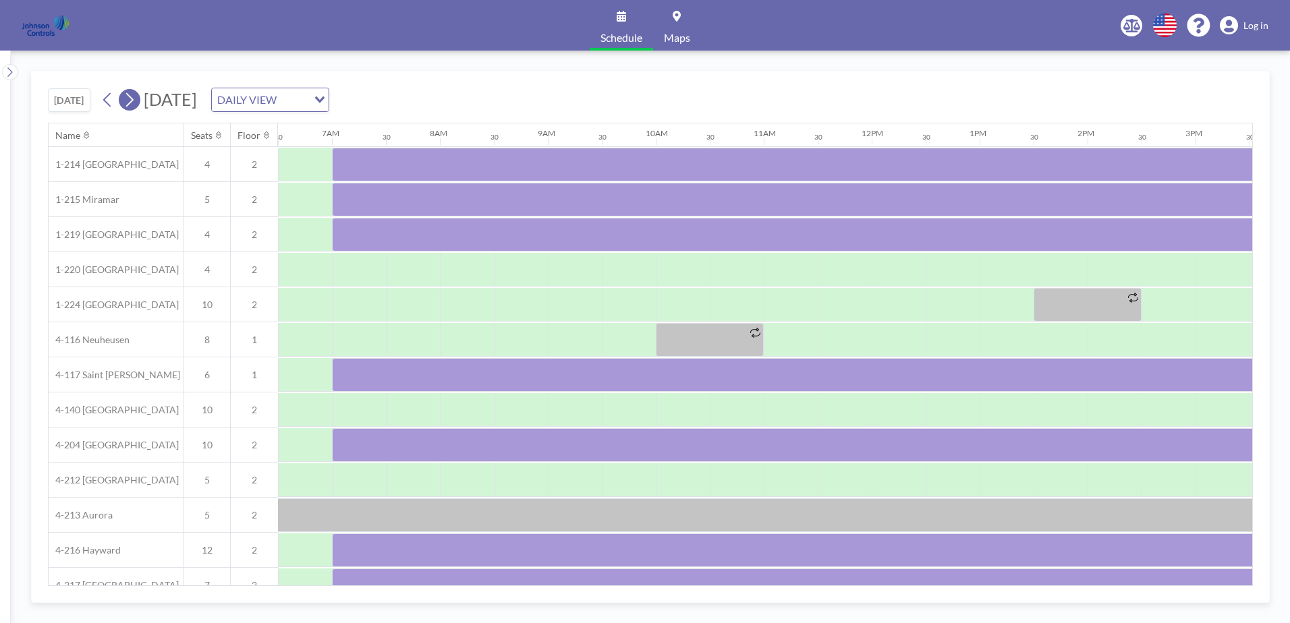
click at [134, 99] on icon at bounding box center [129, 100] width 13 height 20
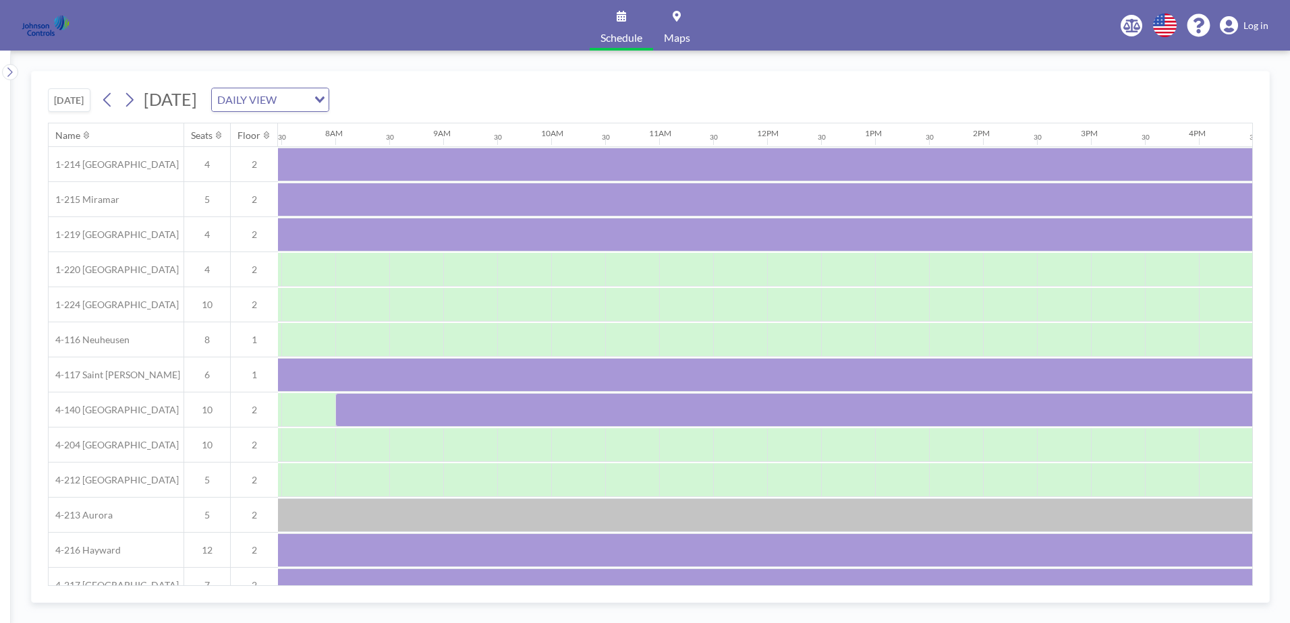
scroll to position [0, 810]
click at [310, 443] on div at bounding box center [305, 445] width 54 height 34
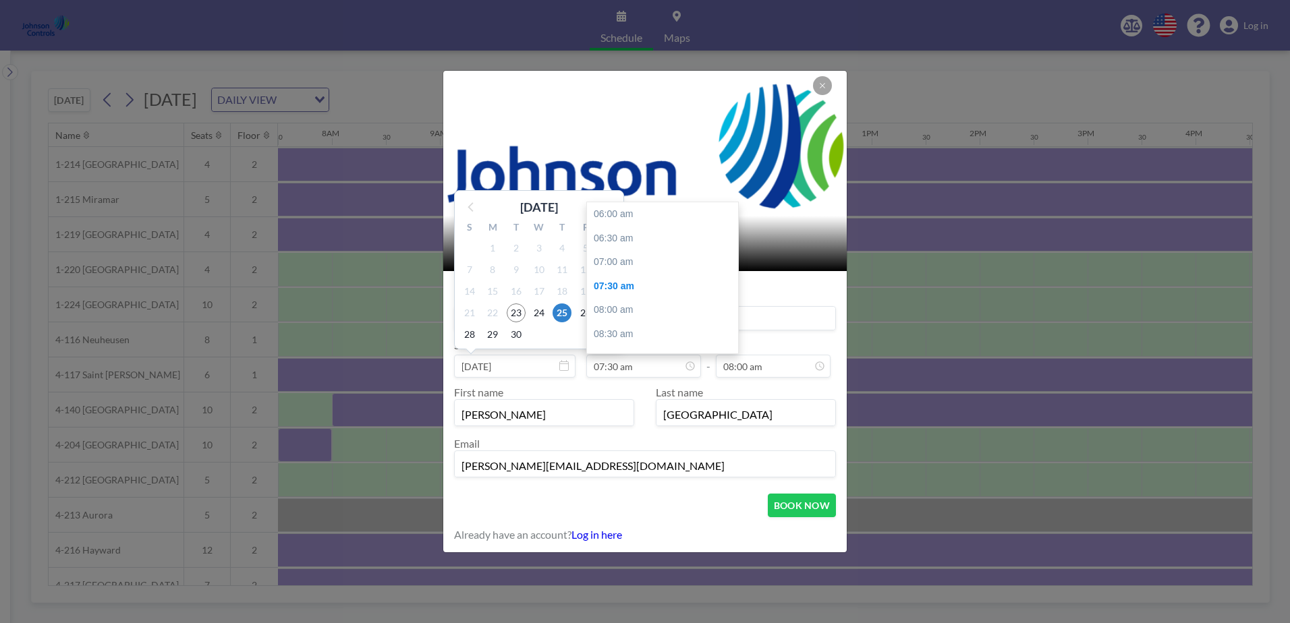
scroll to position [72, 0]
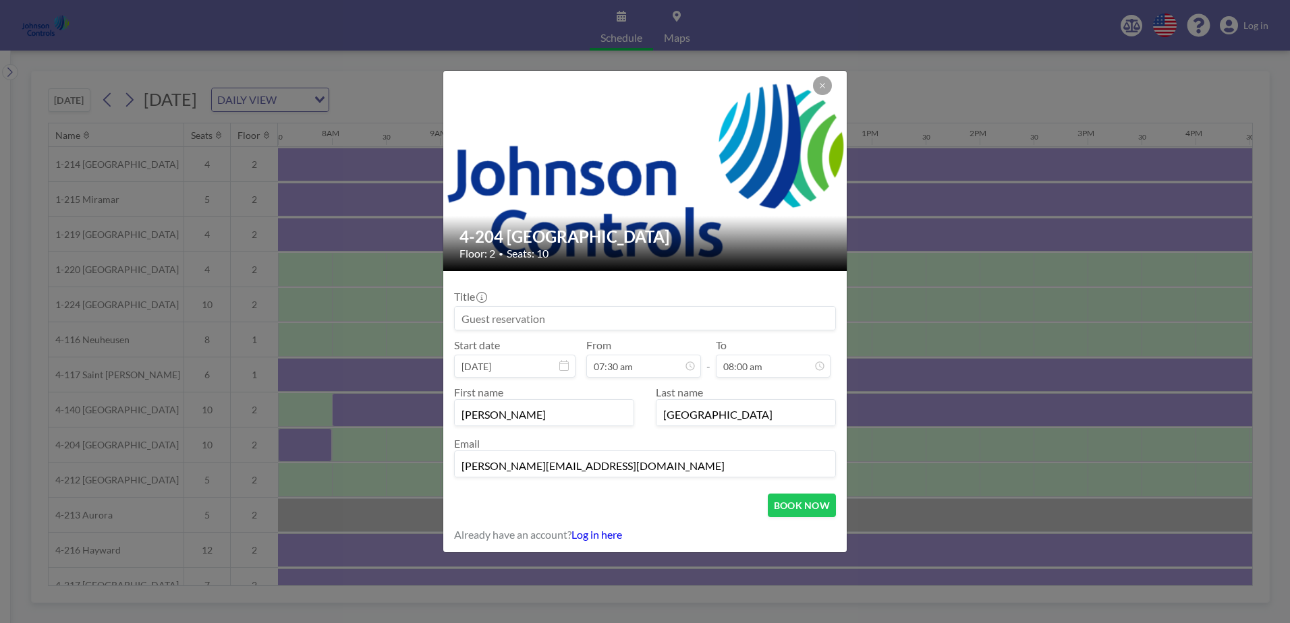
click at [463, 316] on input at bounding box center [645, 318] width 381 height 23
type input "[PERSON_NAME]"
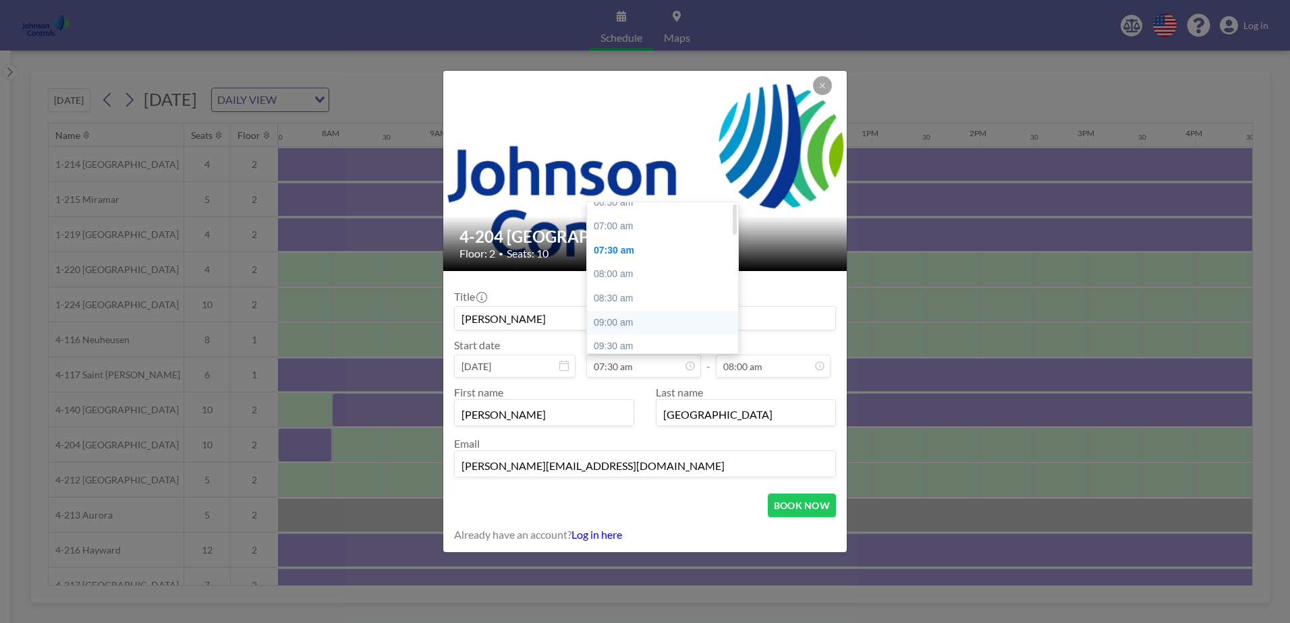
scroll to position [5, 0]
click at [627, 257] on div "07:00 am" at bounding box center [666, 258] width 158 height 24
type input "07:00 am"
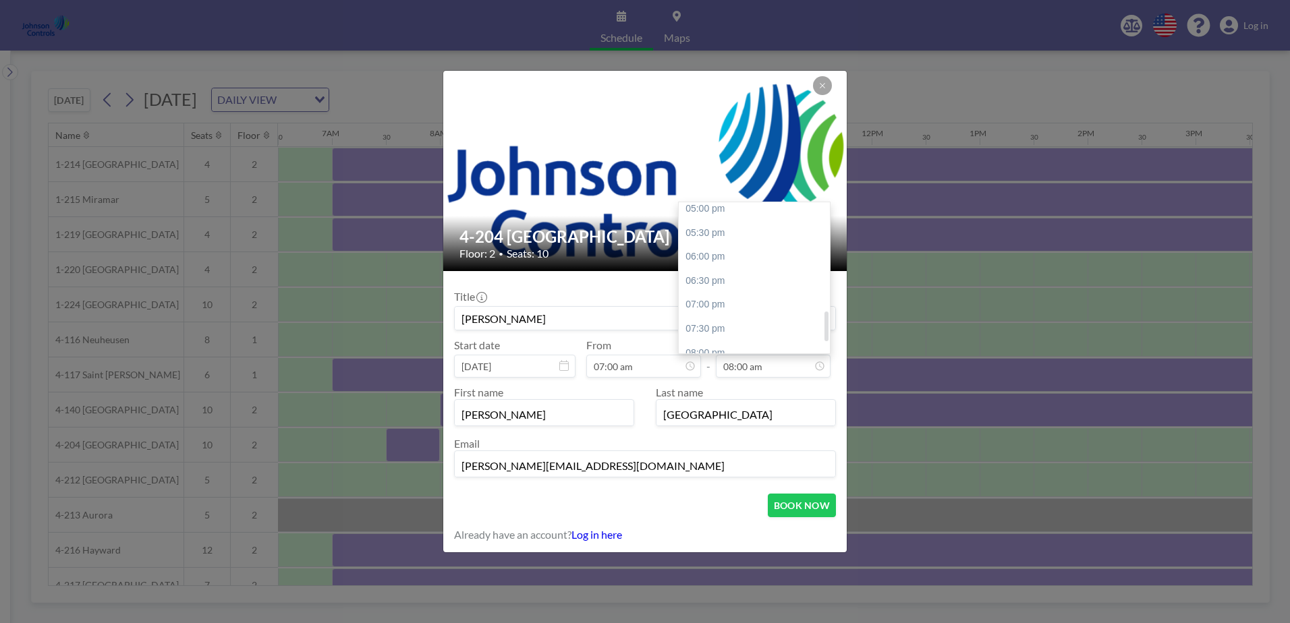
scroll to position [540, 0]
click at [710, 247] on div "06:00 pm" at bounding box center [758, 251] width 158 height 24
type input "06:00 pm"
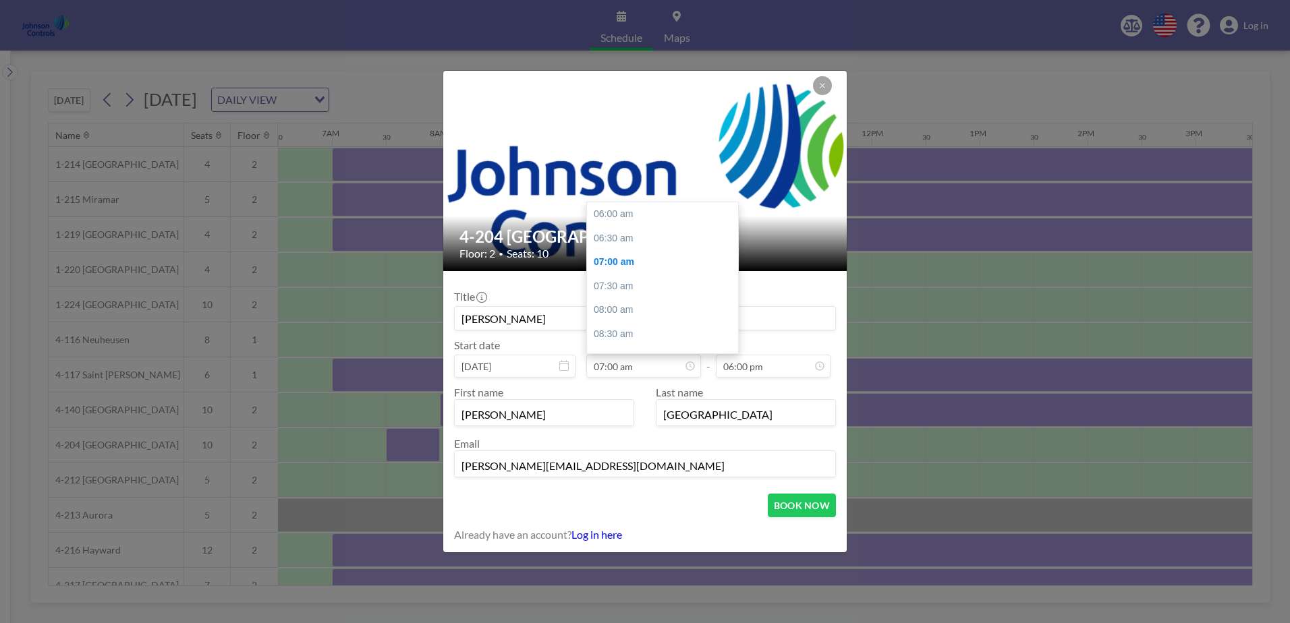
scroll to position [48, 0]
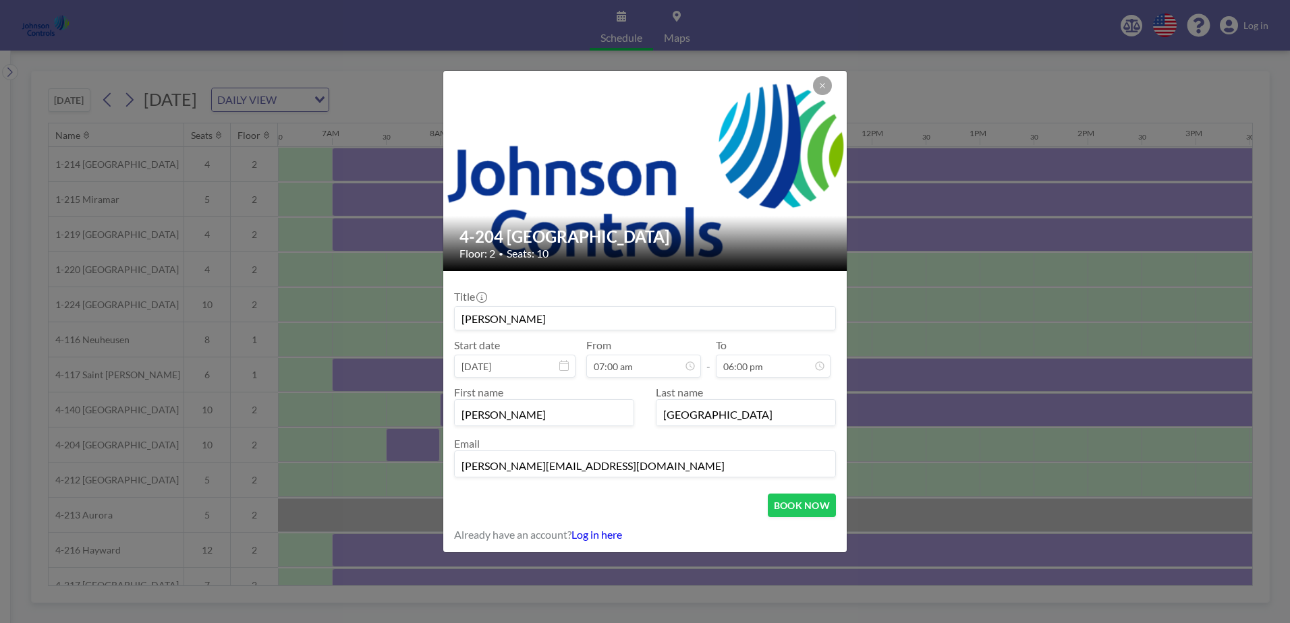
click at [566, 321] on input "[PERSON_NAME]" at bounding box center [645, 318] width 381 height 23
click at [525, 319] on input "Pei Ling Chen Sept 24/ 25" at bounding box center [645, 318] width 381 height 23
type input "[PERSON_NAME] [DATE]"
click at [1059, 304] on div "4-204 Milwaukee Floor: 2 • Seats: 10 Title Pei Ling Chen Sept 24/ 25 Start date…" at bounding box center [645, 311] width 1290 height 623
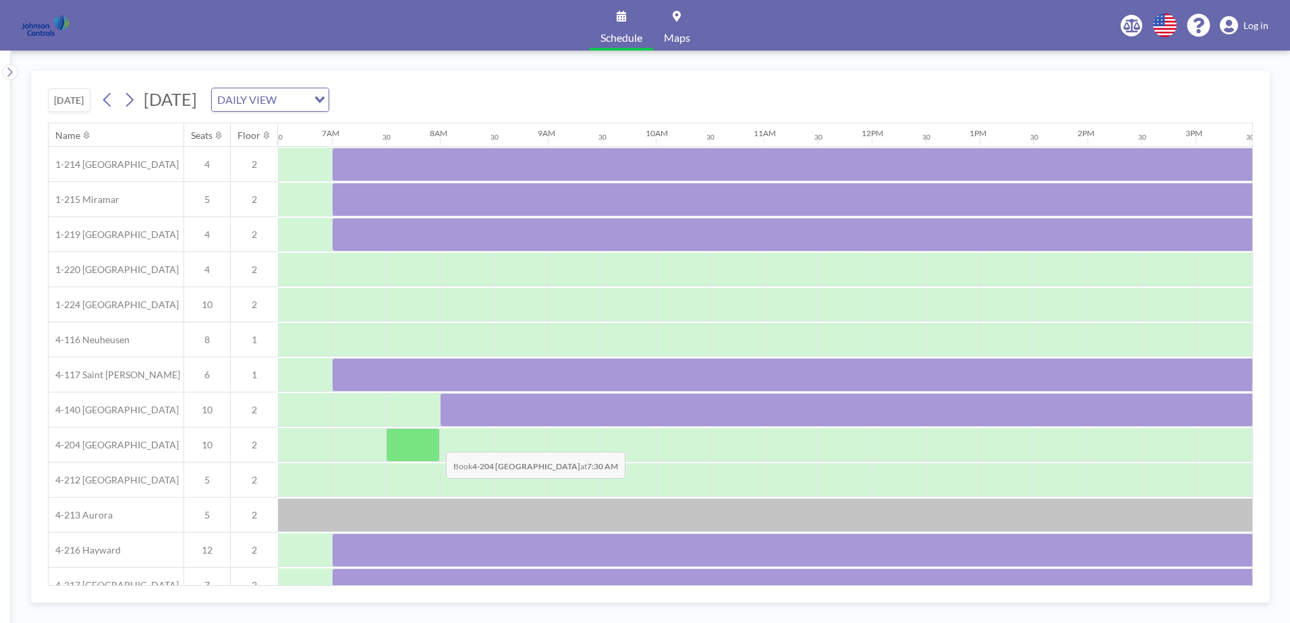
click at [435, 442] on div at bounding box center [413, 445] width 54 height 34
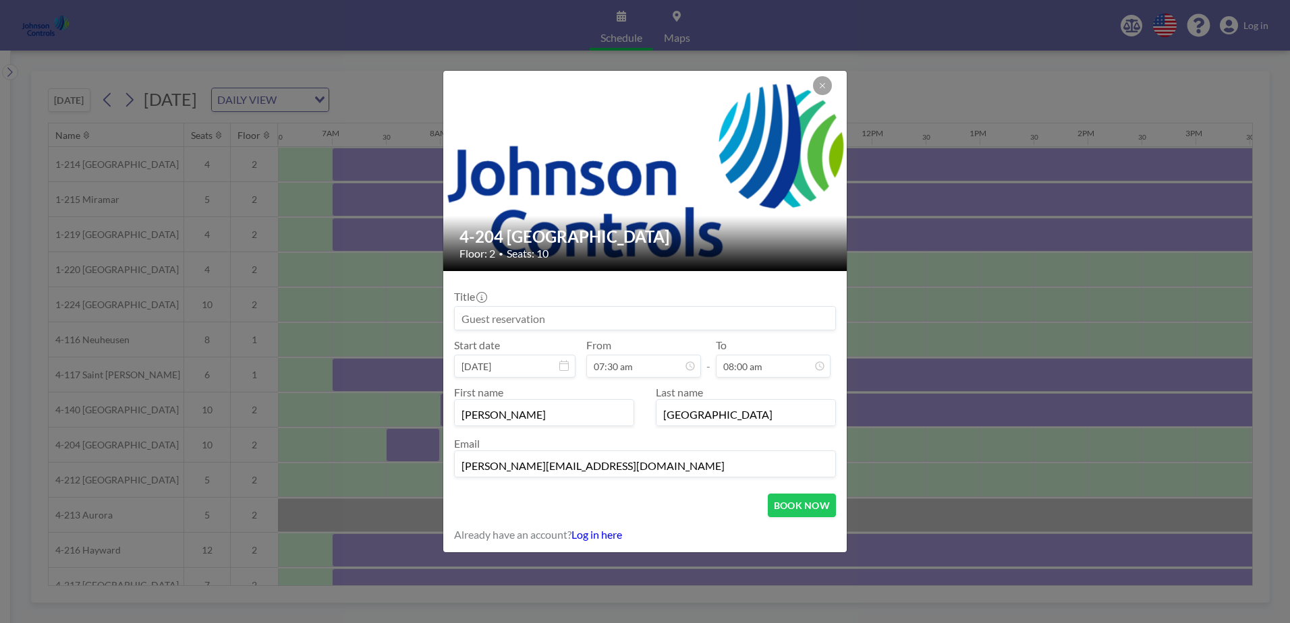
click at [435, 442] on div "4-204 Milwaukee Floor: 2 • Seats: 10 Title Start date Sep 25, 2025 From 07:30 a…" at bounding box center [645, 311] width 1290 height 623
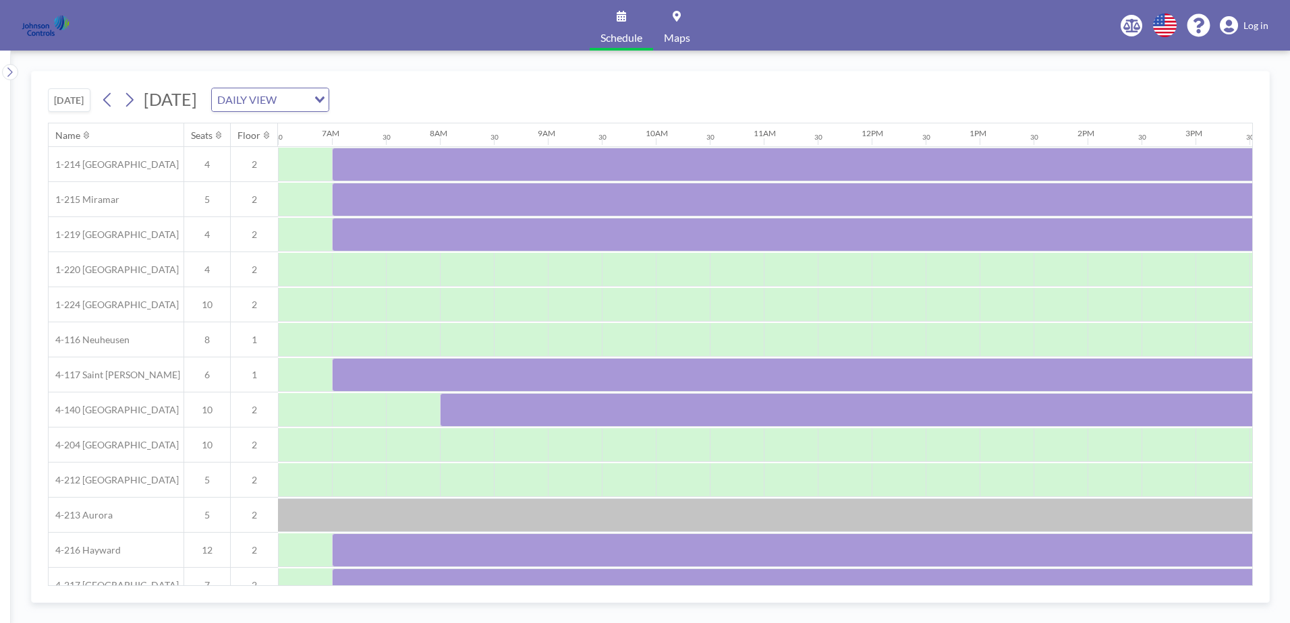
click at [435, 442] on div at bounding box center [413, 444] width 54 height 33
click at [395, 451] on div at bounding box center [413, 445] width 54 height 34
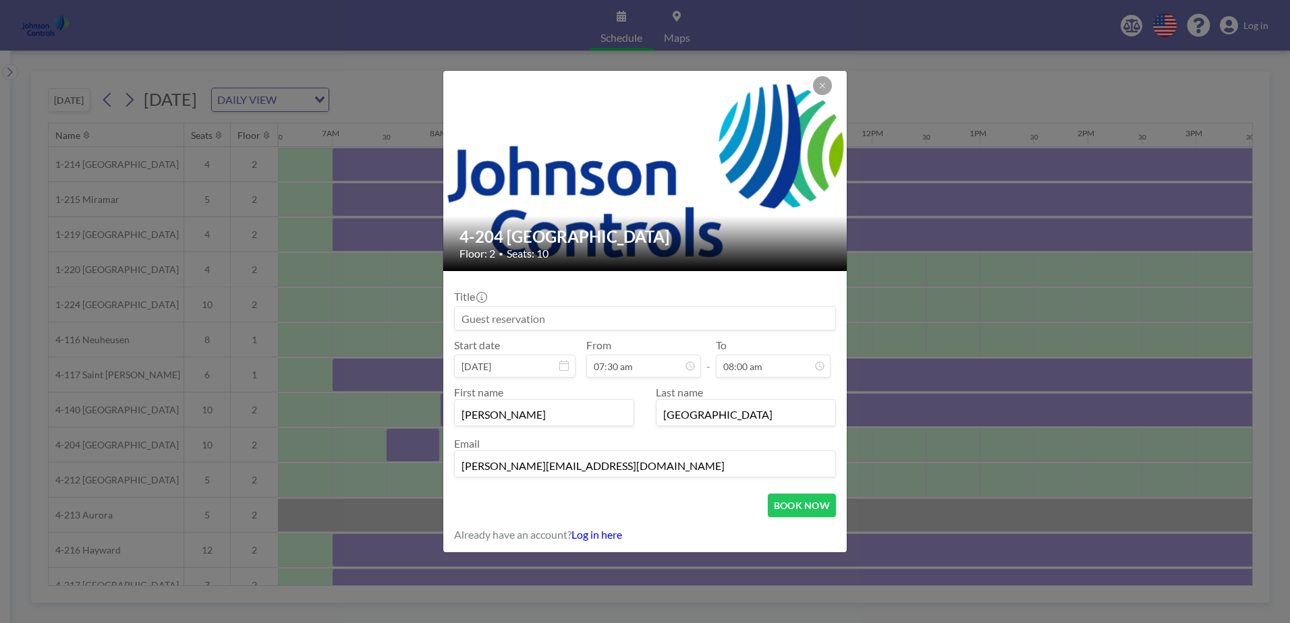
click at [395, 451] on div "4-204 Milwaukee Floor: 2 • Seats: 10 Title Start date Sep 25, 2025 From 07:30 a…" at bounding box center [645, 311] width 1290 height 623
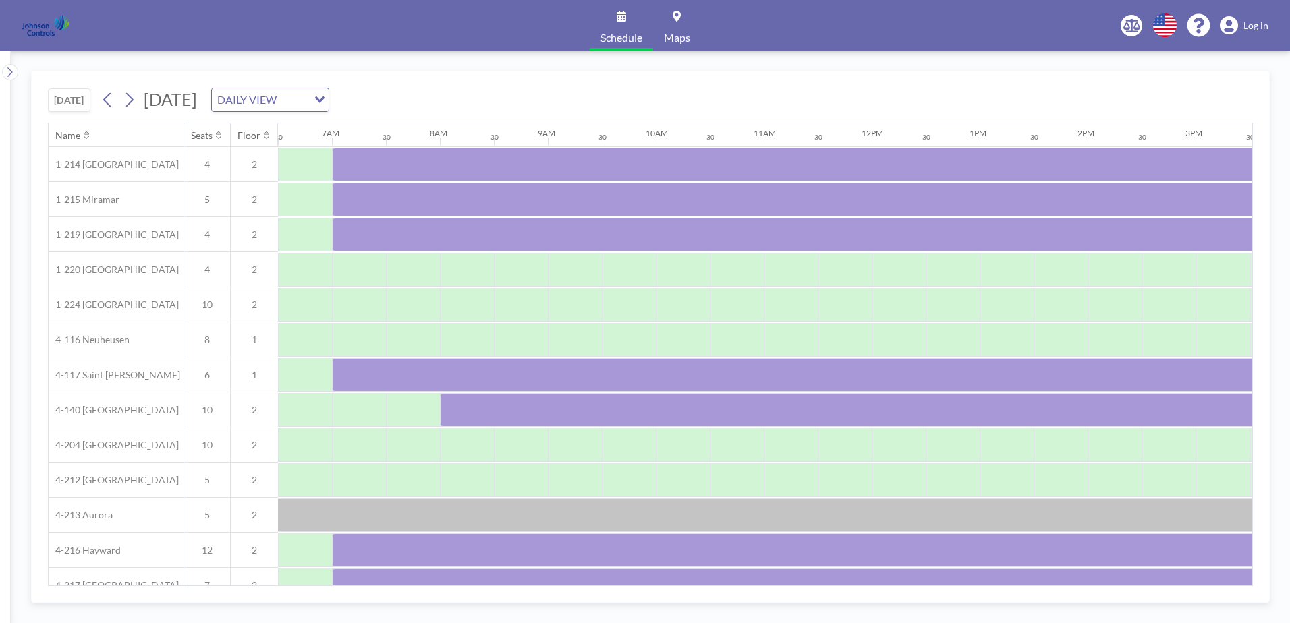
click at [395, 451] on div at bounding box center [413, 444] width 54 height 33
click at [396, 450] on div at bounding box center [413, 445] width 54 height 34
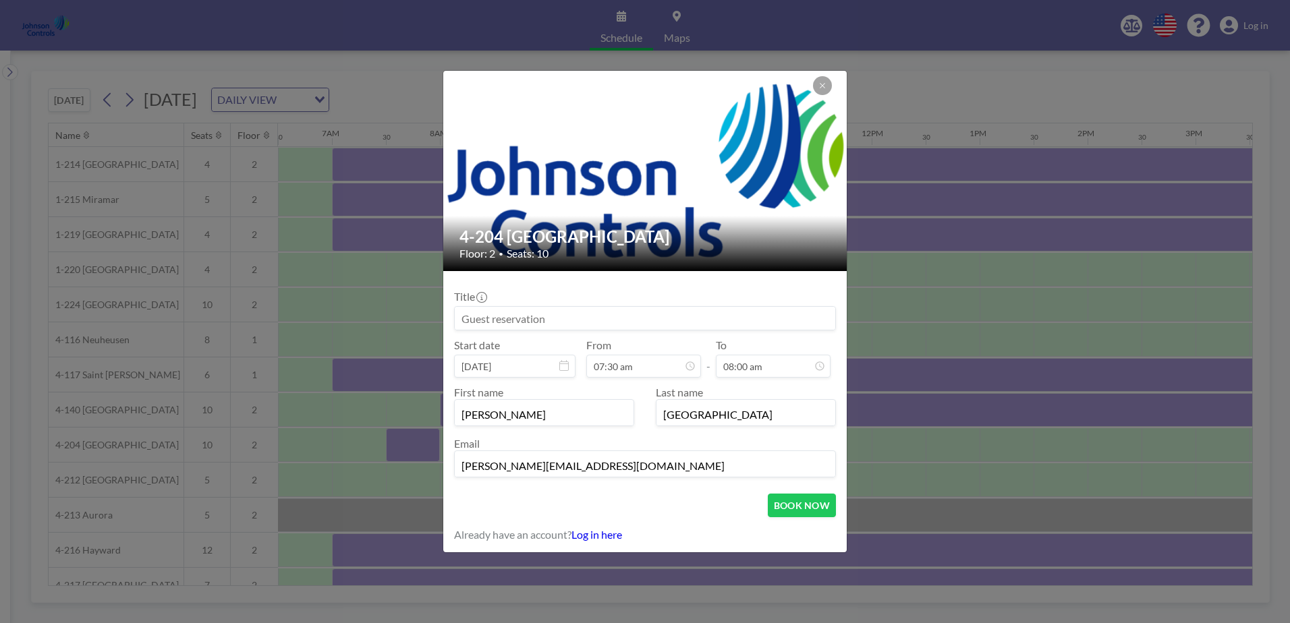
click at [457, 320] on input at bounding box center [645, 318] width 381 height 23
type input "[PERSON_NAME] [DATE]"
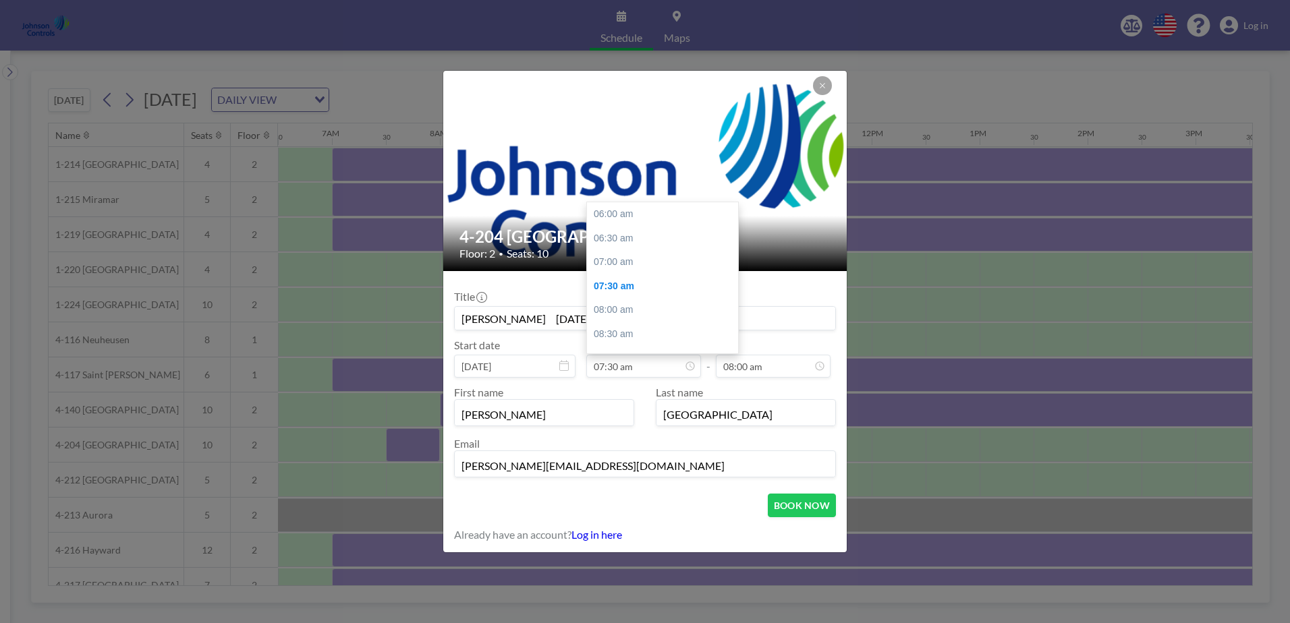
scroll to position [72, 0]
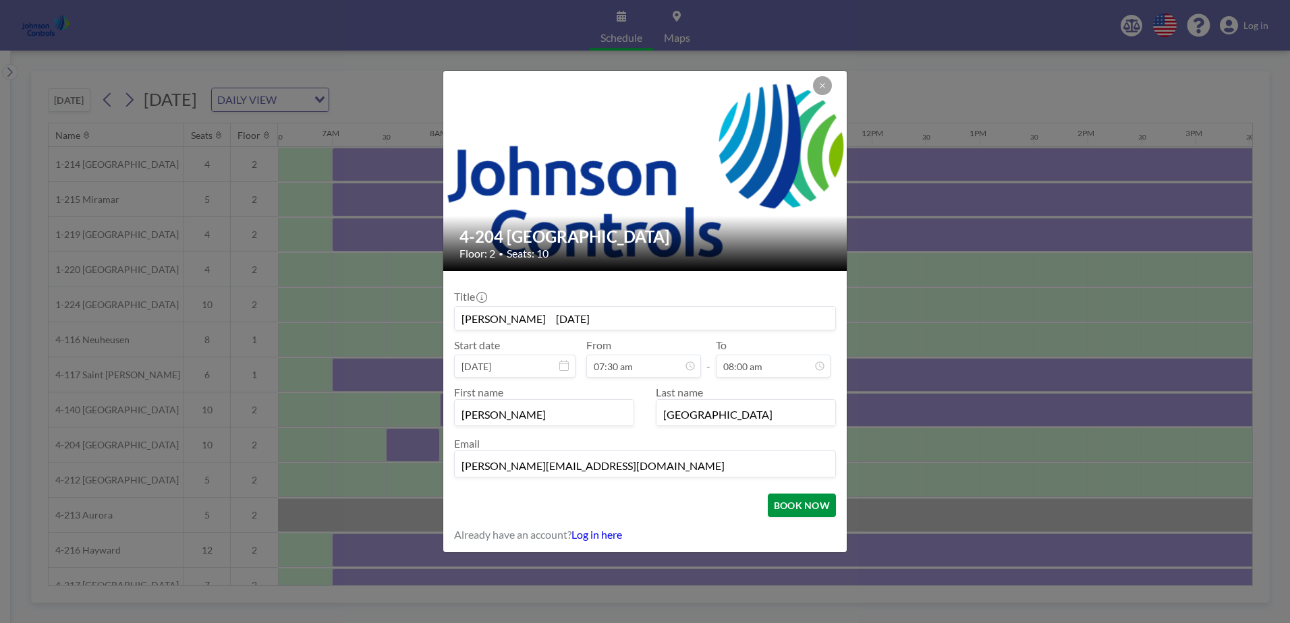
click at [802, 503] on button "BOOK NOW" at bounding box center [802, 506] width 68 height 24
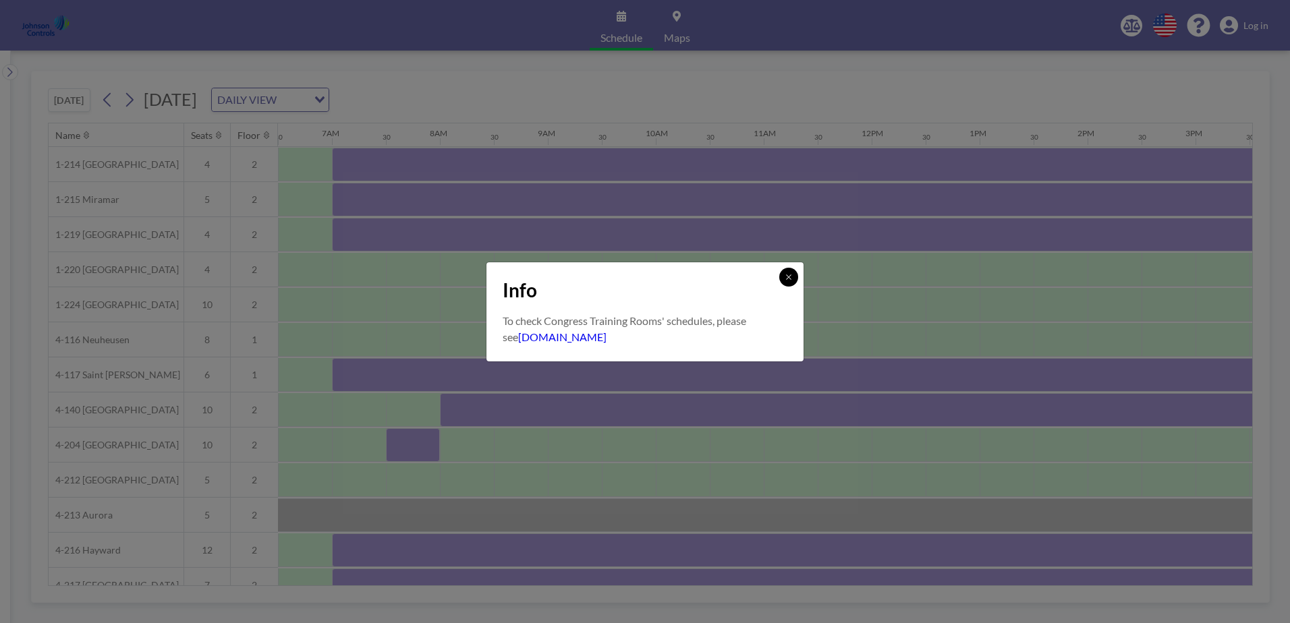
click at [784, 277] on button at bounding box center [788, 277] width 19 height 19
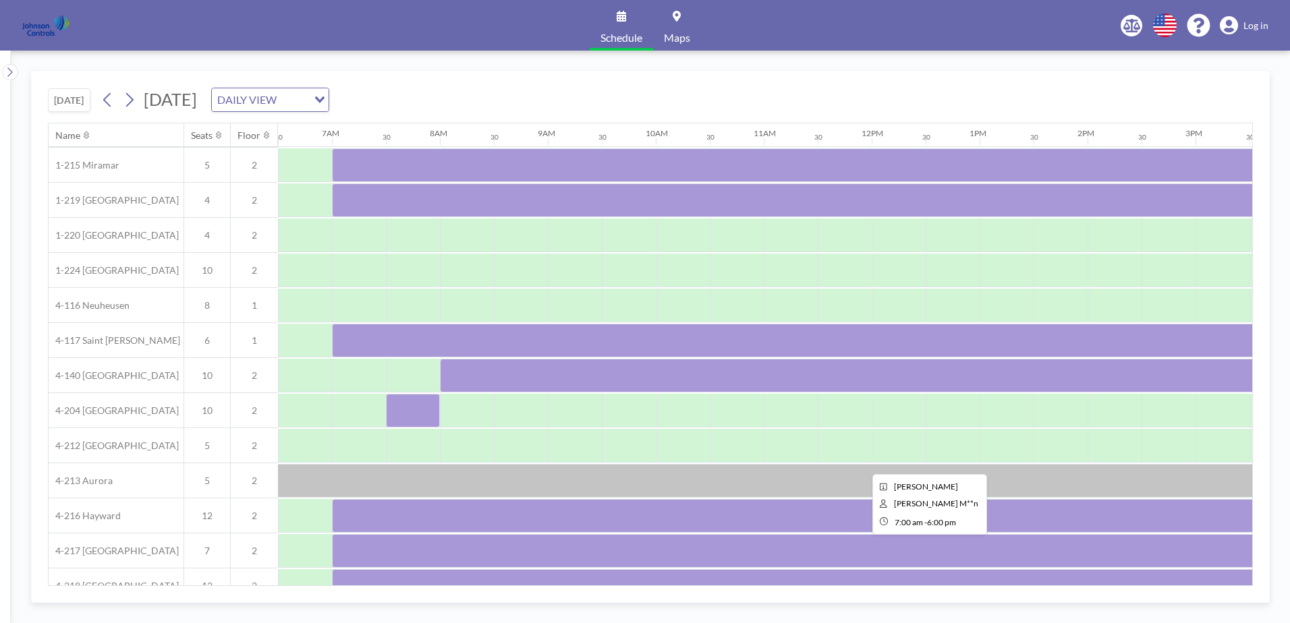
scroll to position [67, 702]
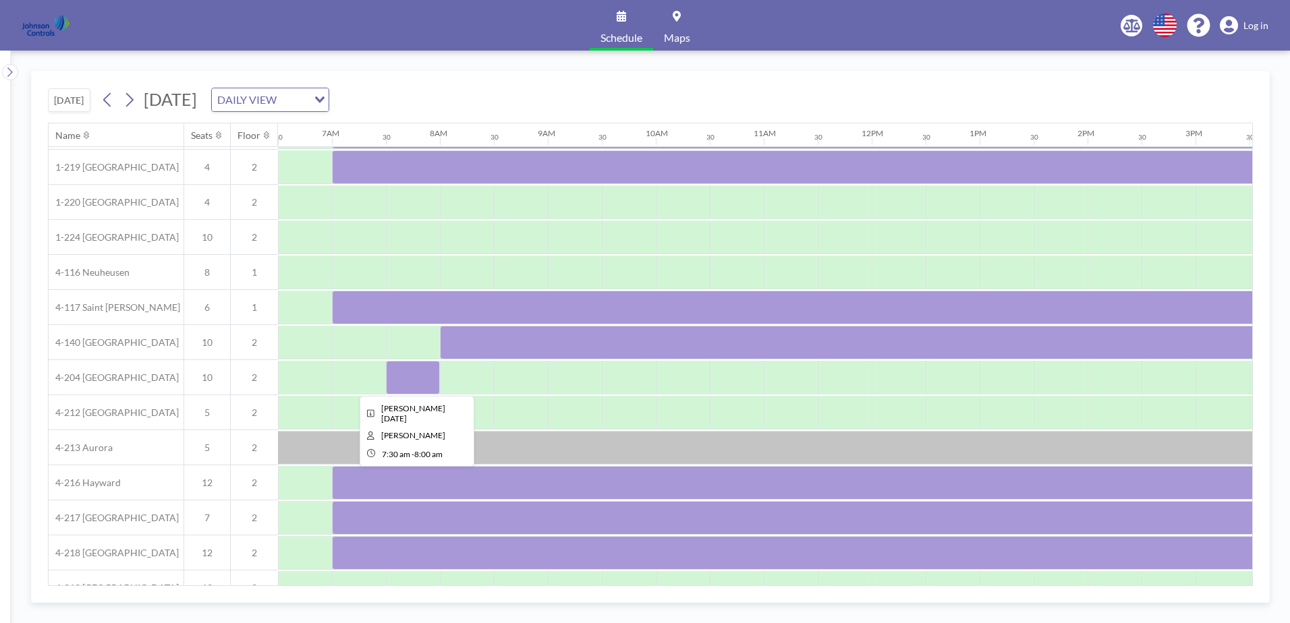
click at [399, 376] on div at bounding box center [413, 378] width 54 height 34
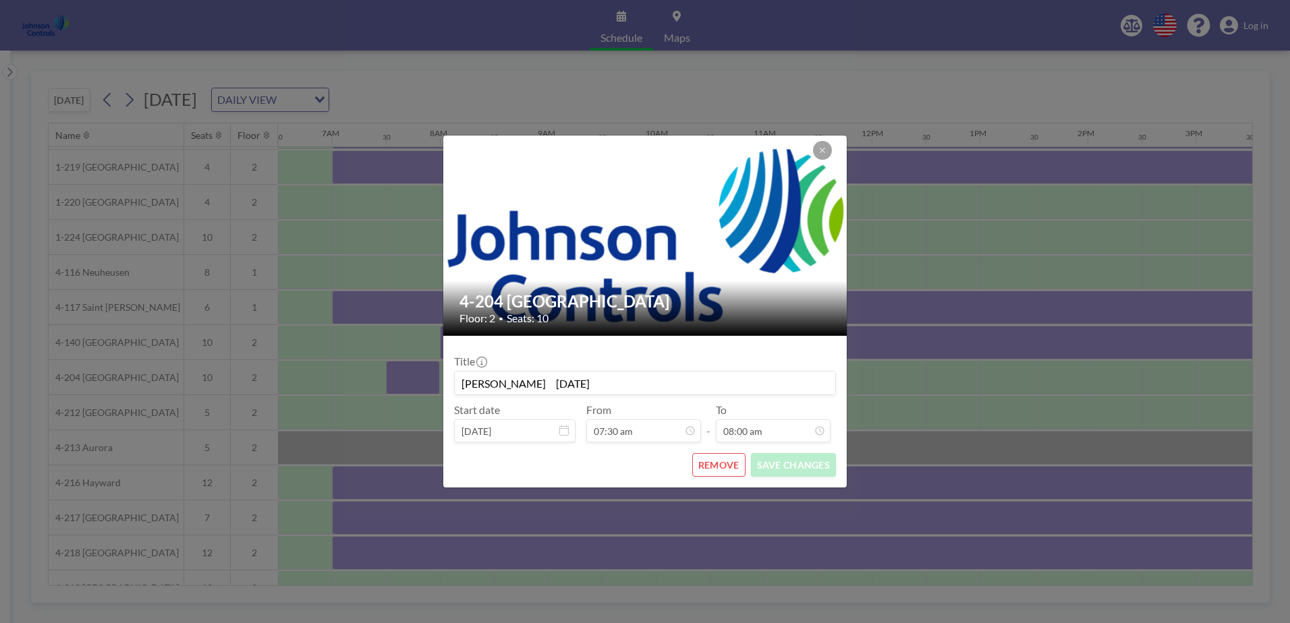
click at [399, 376] on div "4-204 Milwaukee Floor: 2 • Seats: 10 Title Pei Ling Chen Sept 24/ 25 Start date…" at bounding box center [645, 311] width 1290 height 623
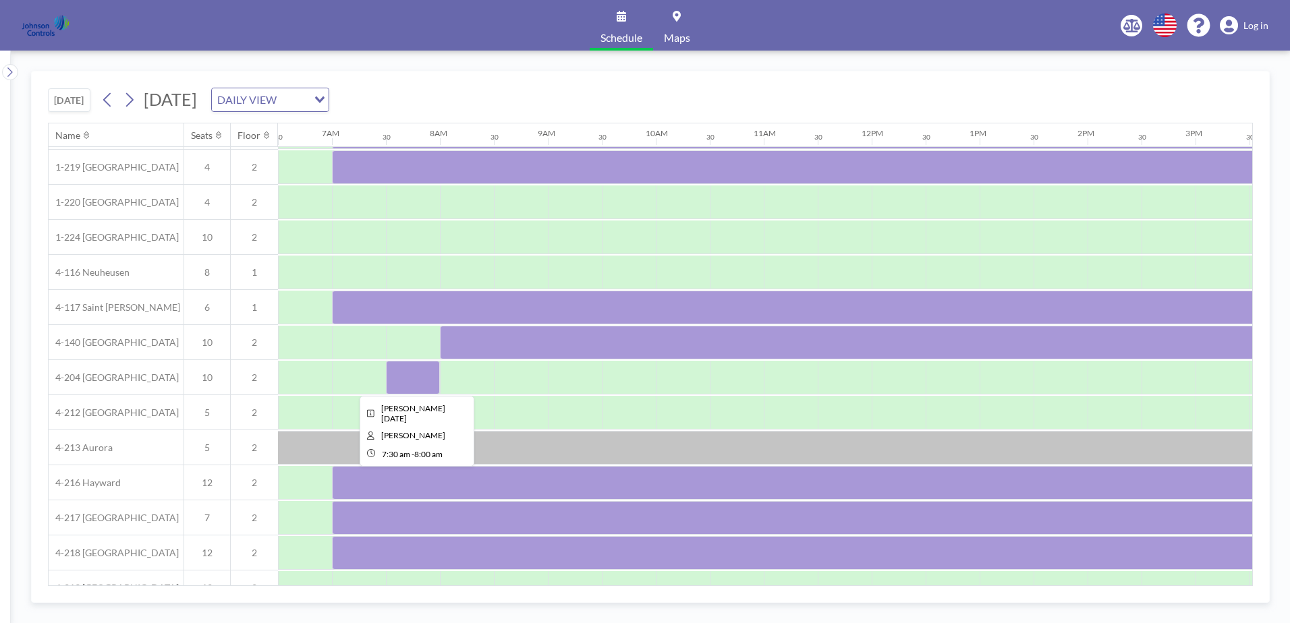
click at [399, 376] on div at bounding box center [413, 378] width 54 height 34
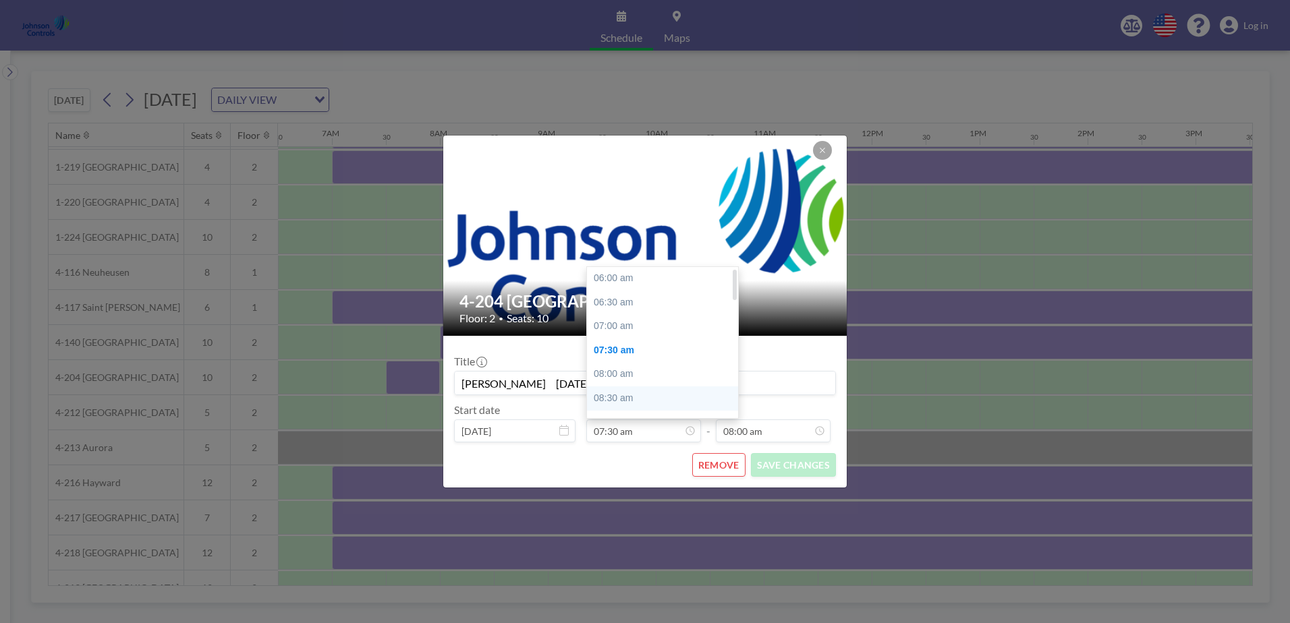
scroll to position [0, 0]
click at [637, 329] on div "07:00 am" at bounding box center [666, 327] width 158 height 24
type input "07:00 am"
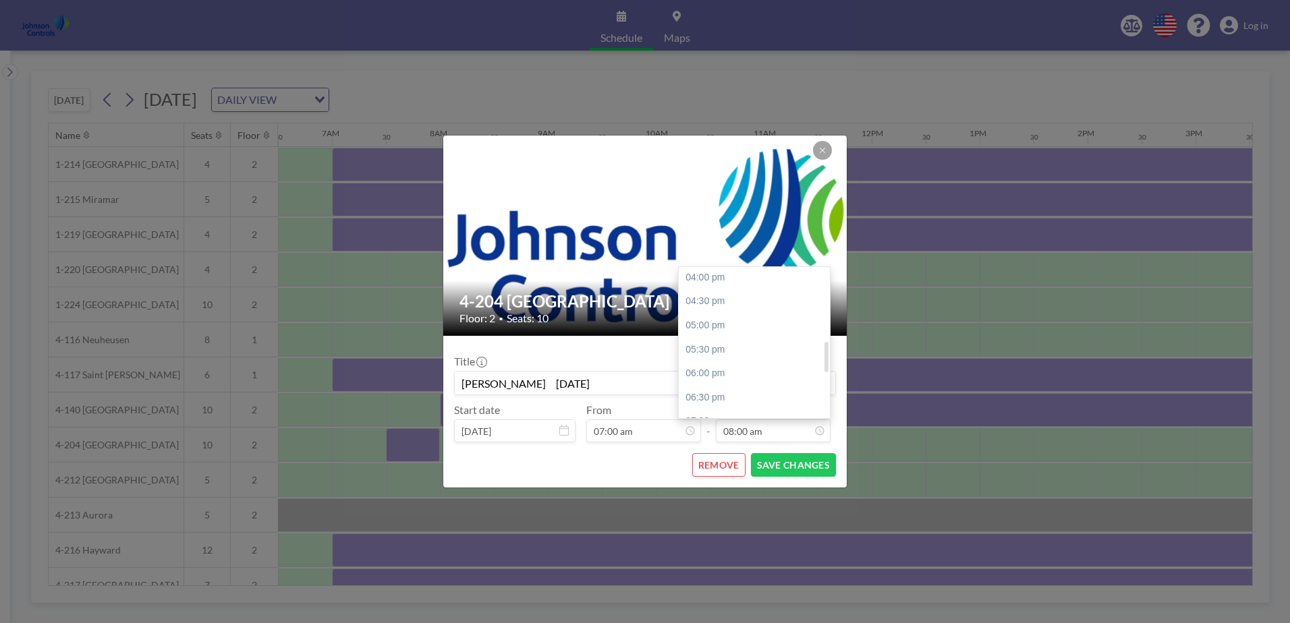
scroll to position [501, 0]
click at [723, 354] on div "06:00 pm" at bounding box center [758, 355] width 158 height 24
type input "06:00 pm"
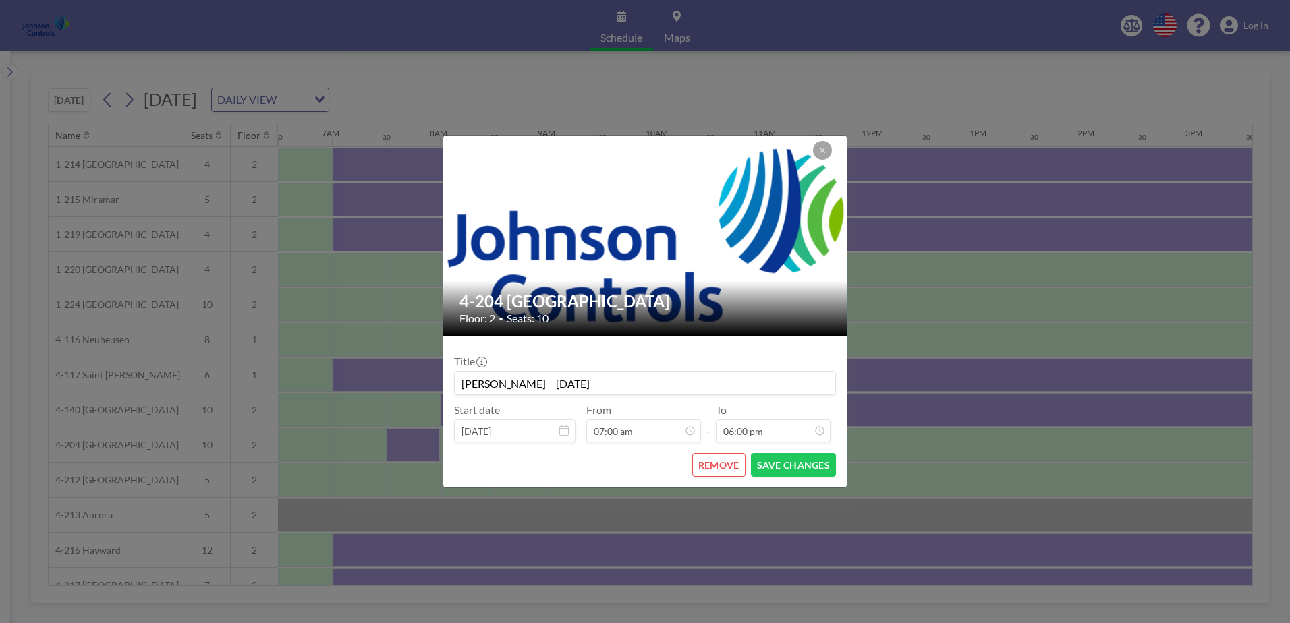
scroll to position [576, 0]
click at [777, 465] on button "SAVE CHANGES" at bounding box center [793, 465] width 85 height 24
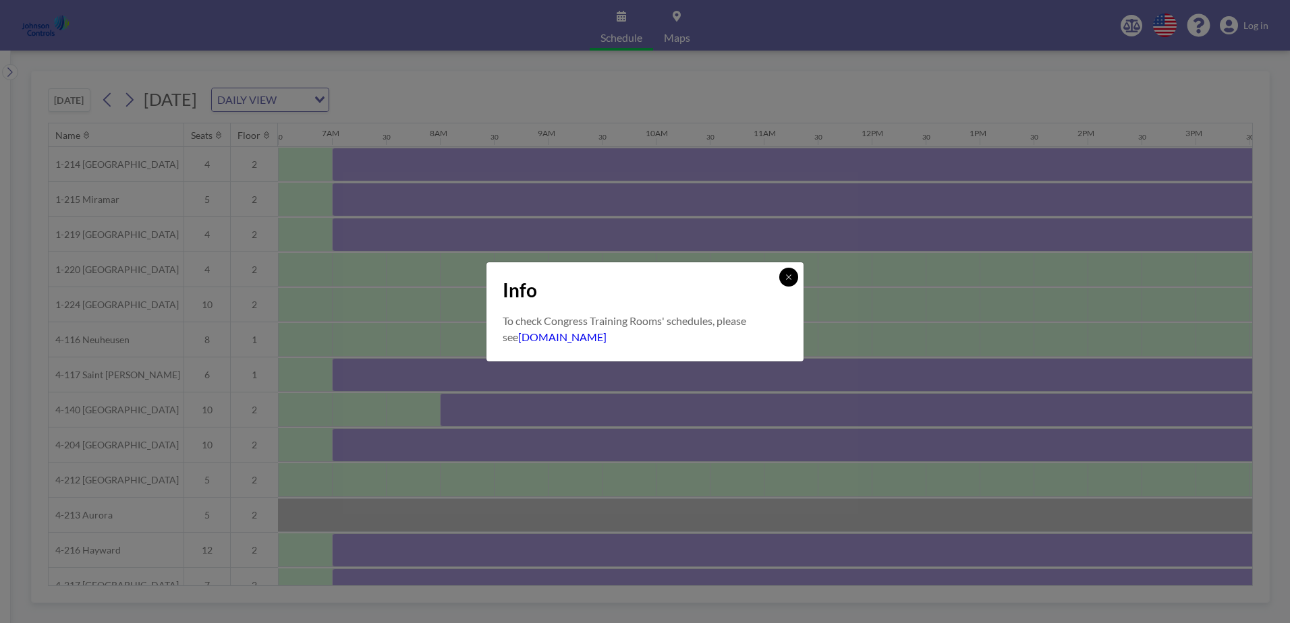
click at [791, 275] on icon at bounding box center [789, 277] width 8 height 8
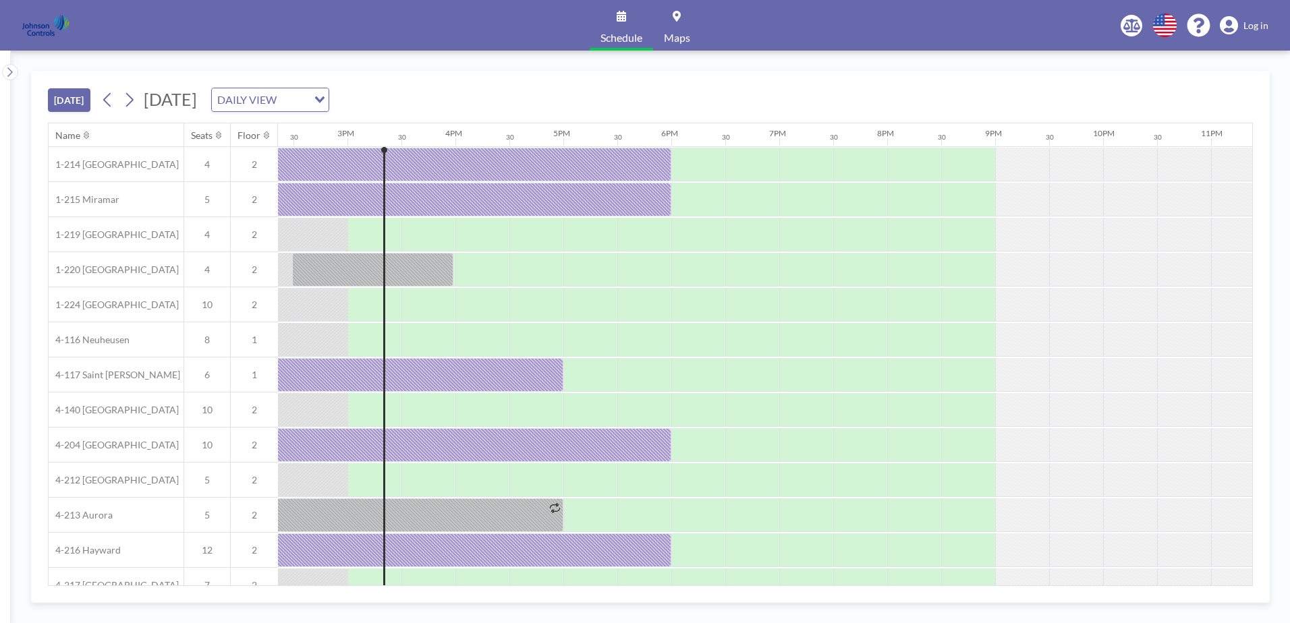
scroll to position [0, 1565]
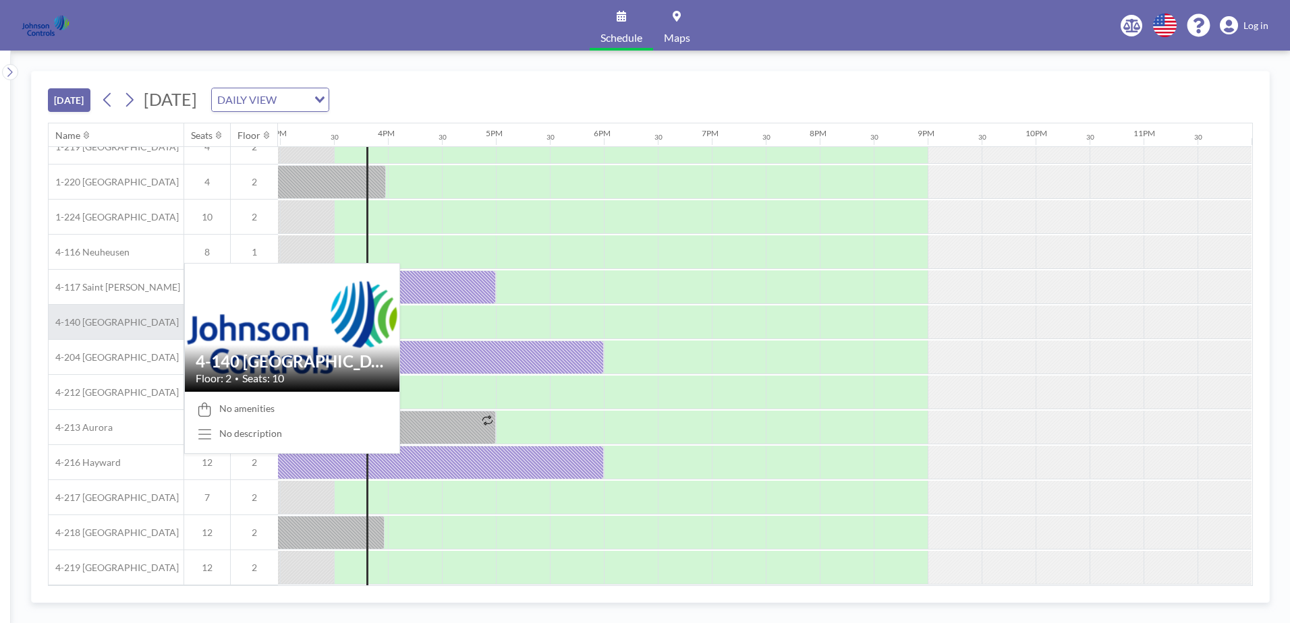
scroll to position [94, 1619]
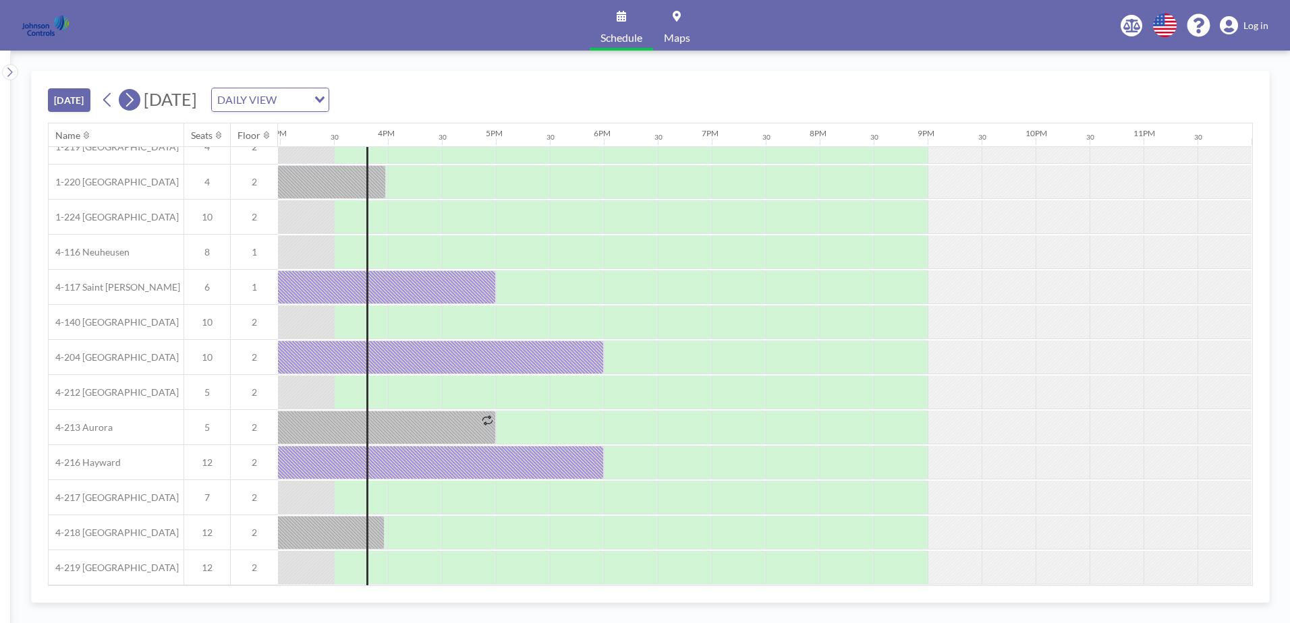
click at [136, 97] on icon at bounding box center [129, 100] width 13 height 20
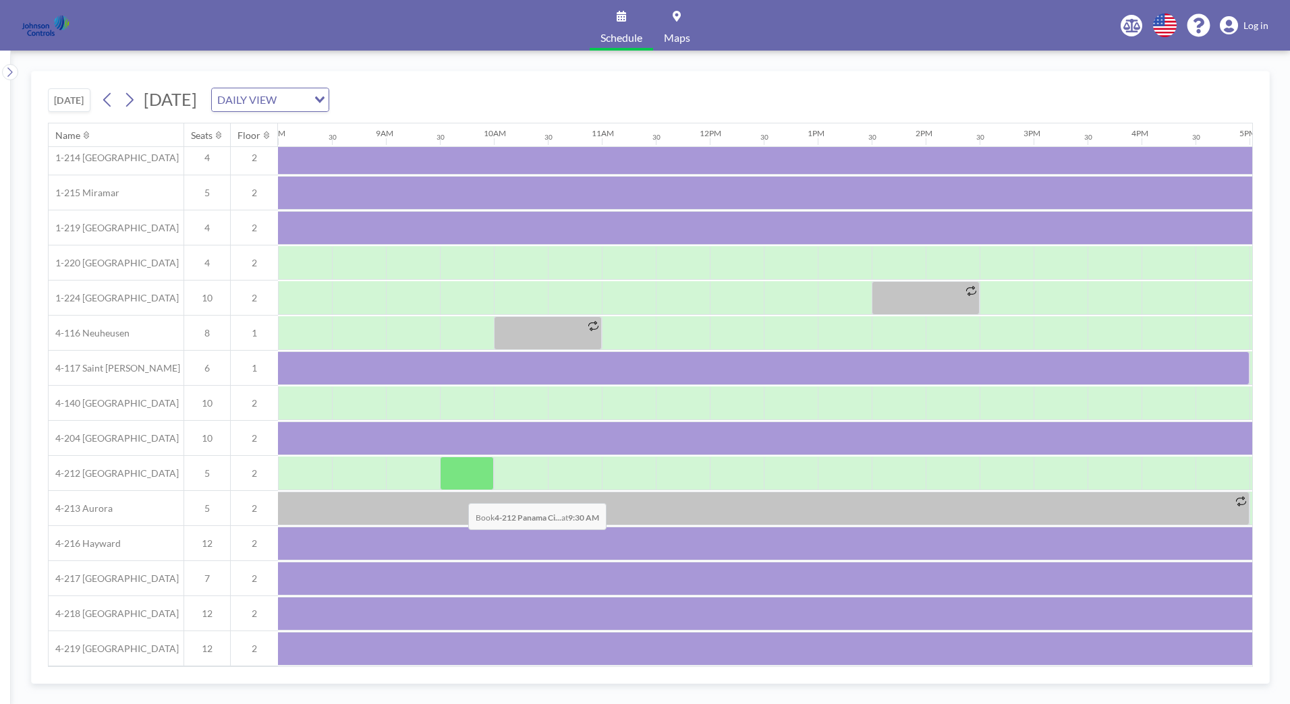
scroll to position [13, 864]
click at [136, 98] on icon at bounding box center [129, 100] width 13 height 20
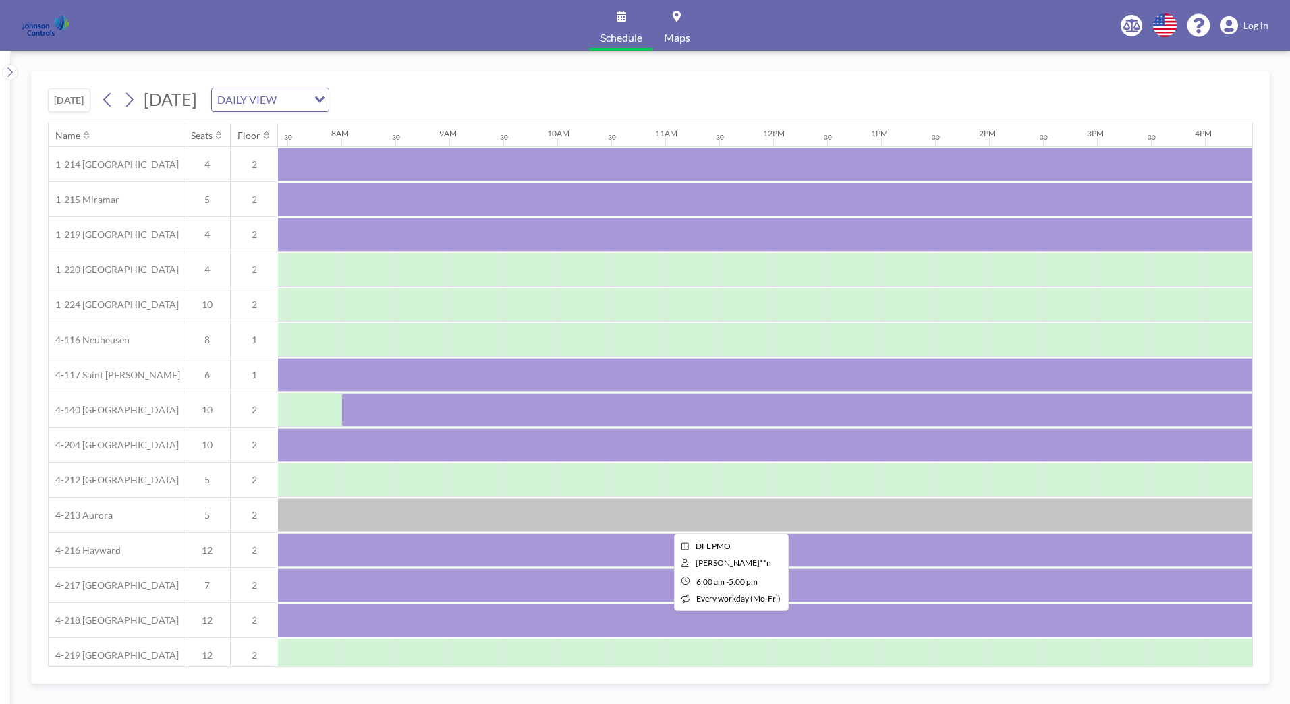
scroll to position [0, 810]
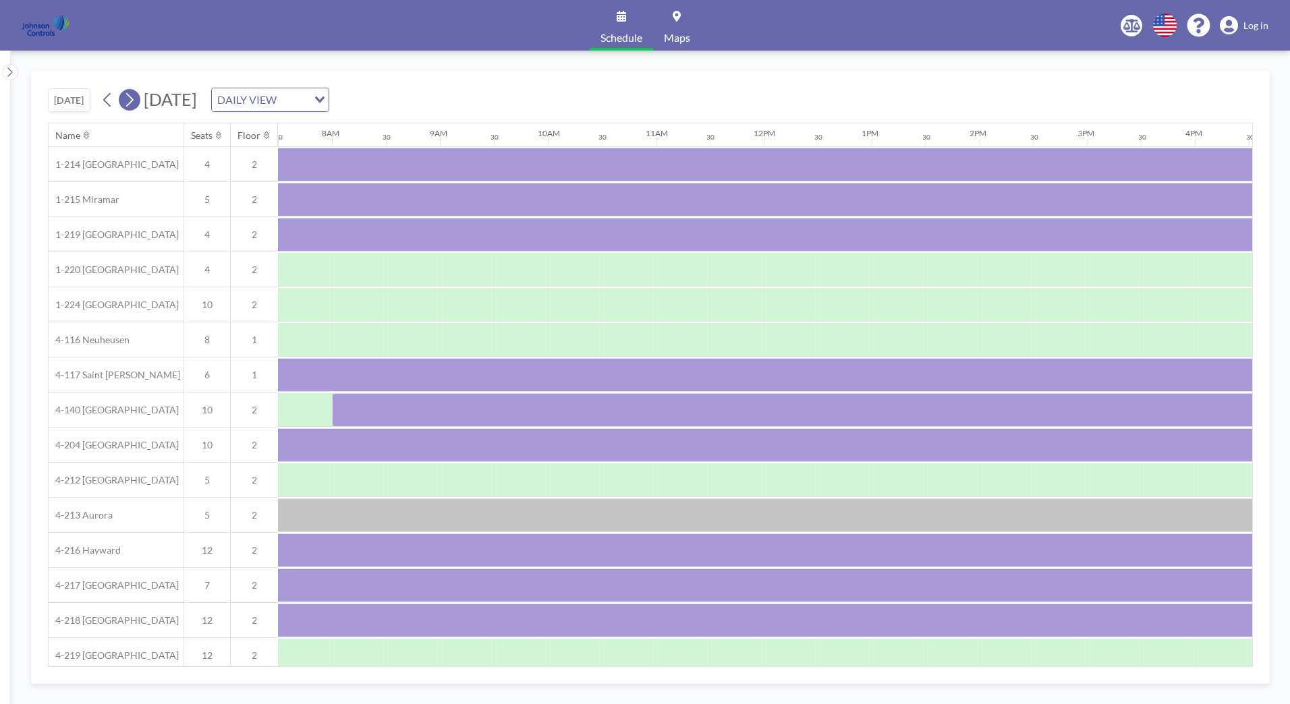
click at [135, 97] on icon at bounding box center [129, 100] width 13 height 20
